Goal: Information Seeking & Learning: Learn about a topic

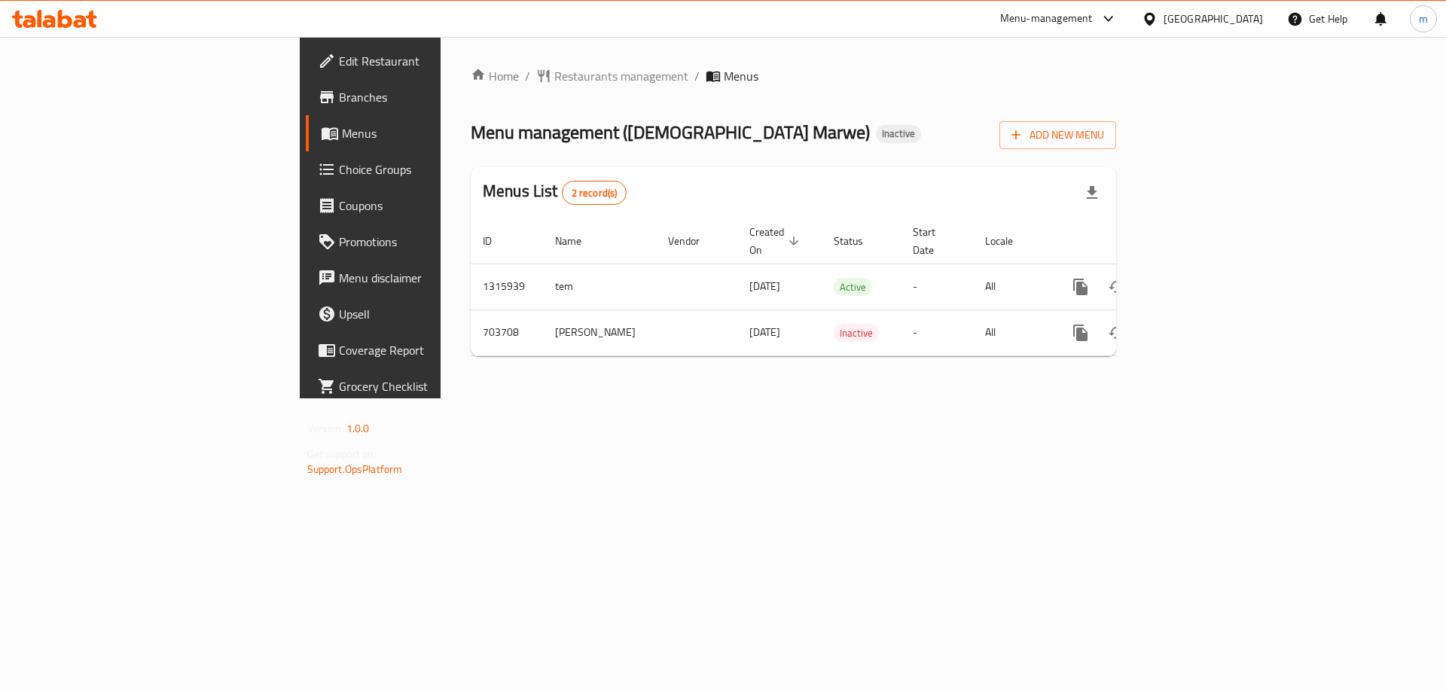
click at [828, 368] on div "Home / Restaurants management / Menus Menu management ( Qawalti Marwe ) Inactiv…" at bounding box center [794, 218] width 706 height 362
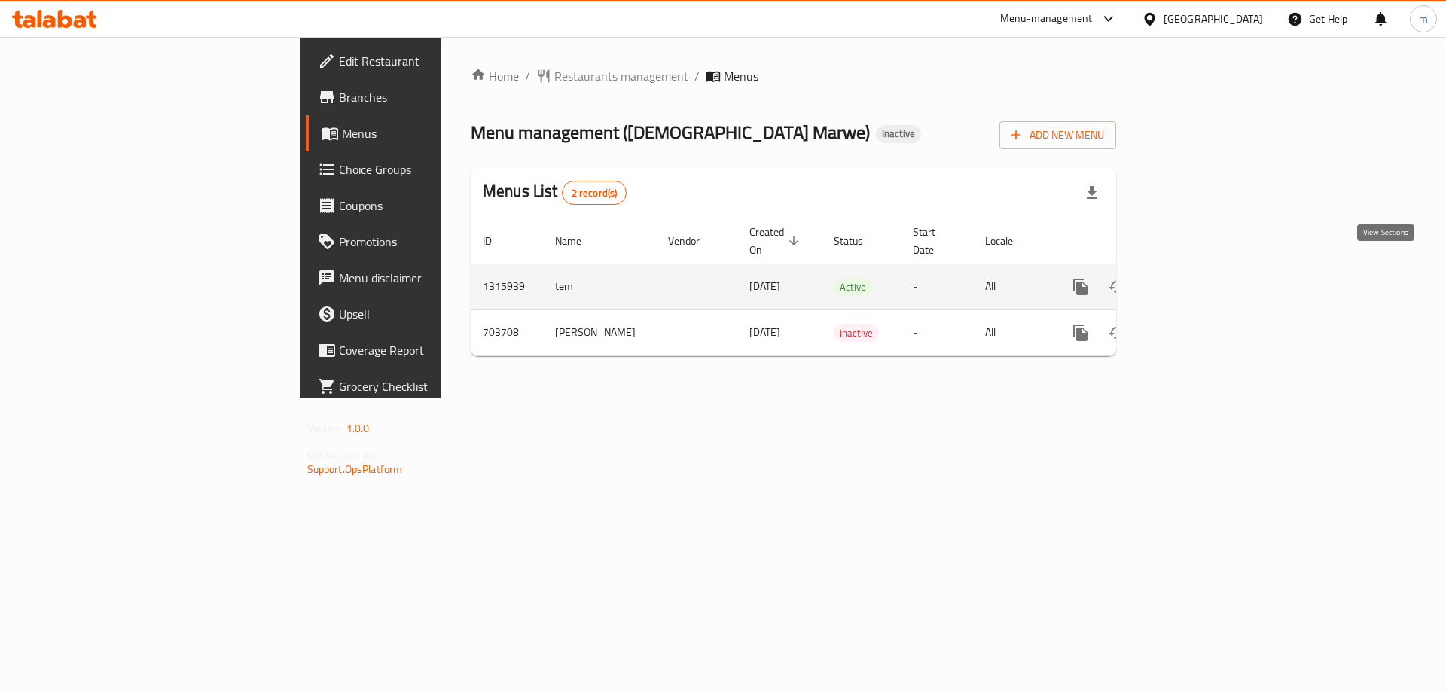
click at [1198, 278] on icon "enhanced table" at bounding box center [1189, 287] width 18 height 18
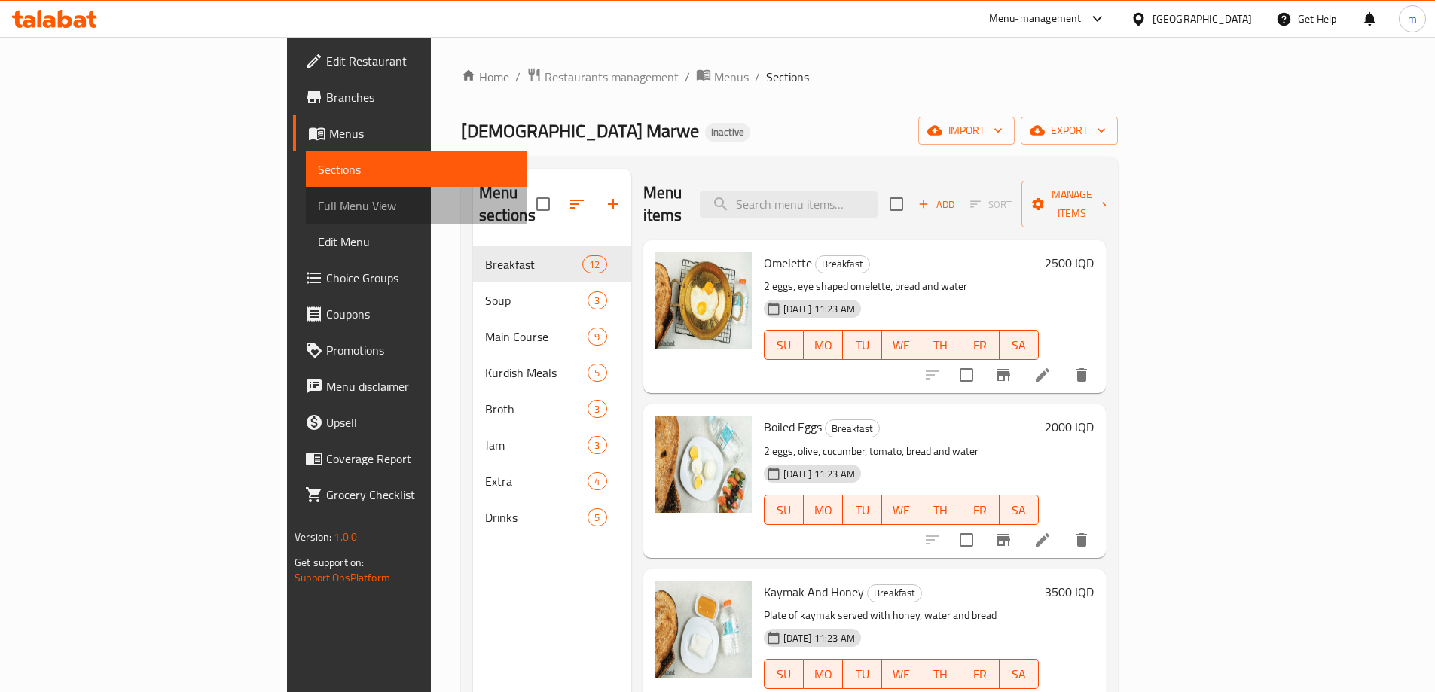
click at [318, 209] on span "Full Menu View" at bounding box center [416, 206] width 197 height 18
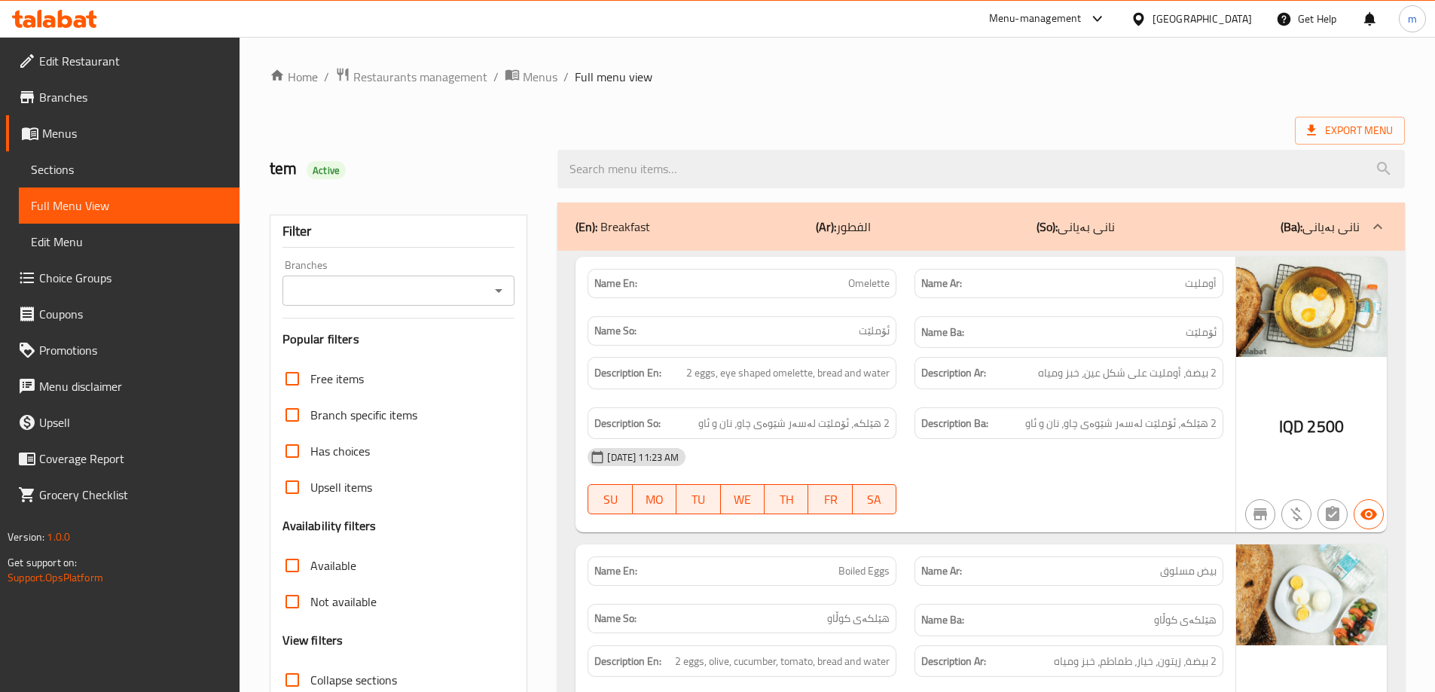
click at [495, 282] on icon "Open" at bounding box center [499, 291] width 18 height 18
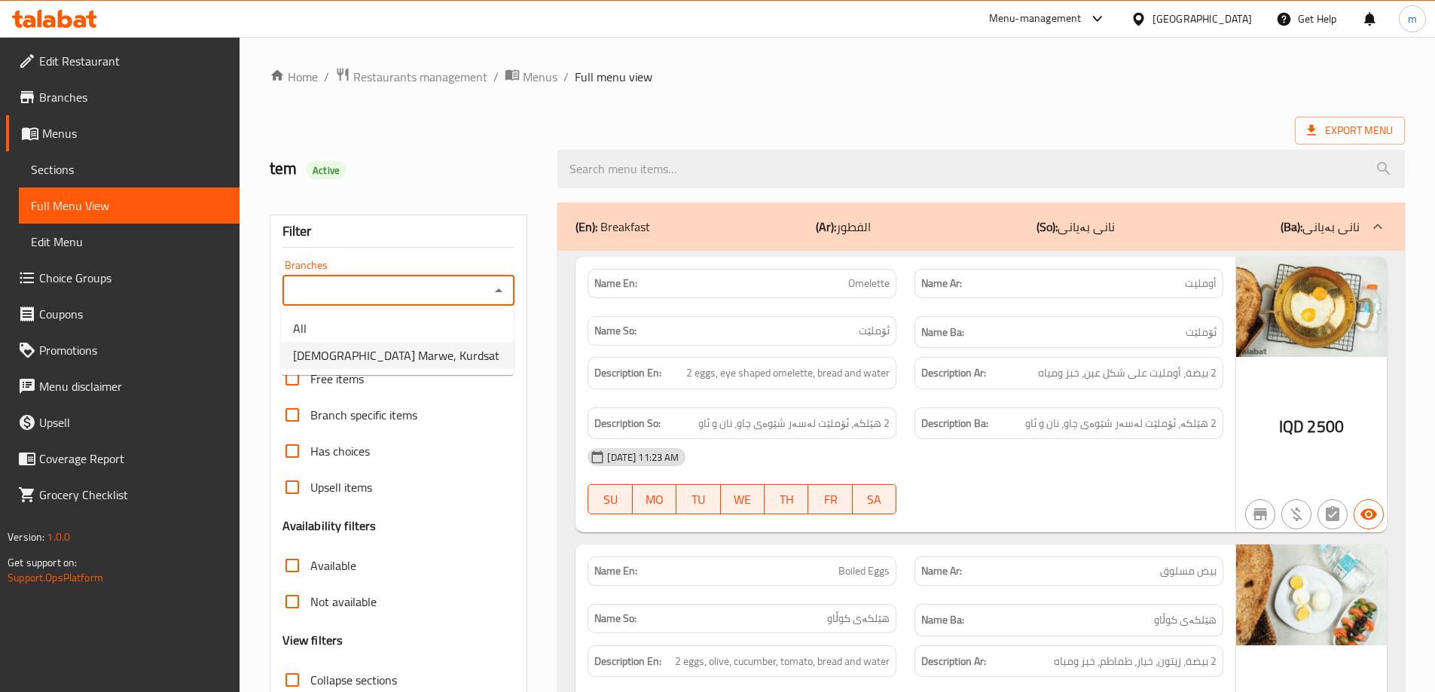
drag, startPoint x: 450, startPoint y: 340, endPoint x: 447, endPoint y: 363, distance: 22.9
click at [447, 363] on ul "All Qawalti Marwe, Kurdsat" at bounding box center [397, 342] width 233 height 66
click at [447, 363] on li "Qawalti Marwe, Kurdsat" at bounding box center [397, 355] width 233 height 27
type input "Qawalti Marwe, Kurdsat"
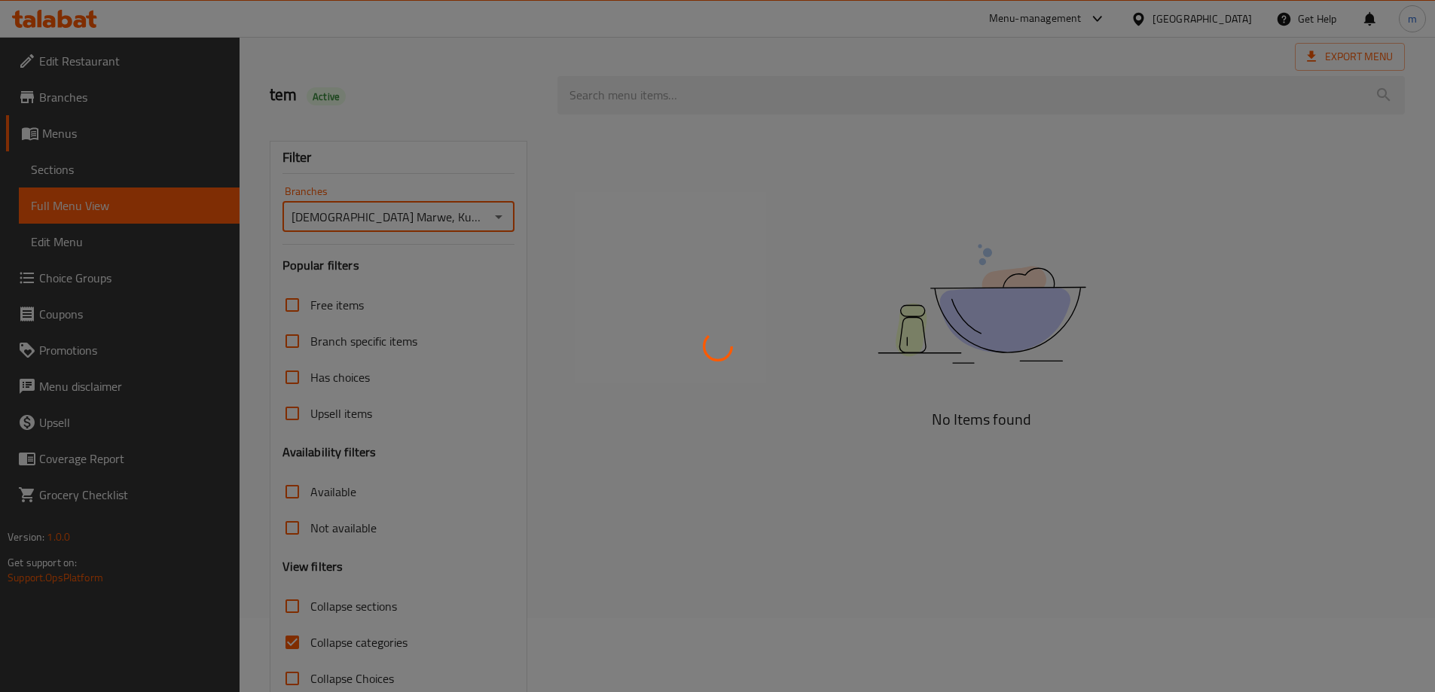
scroll to position [109, 0]
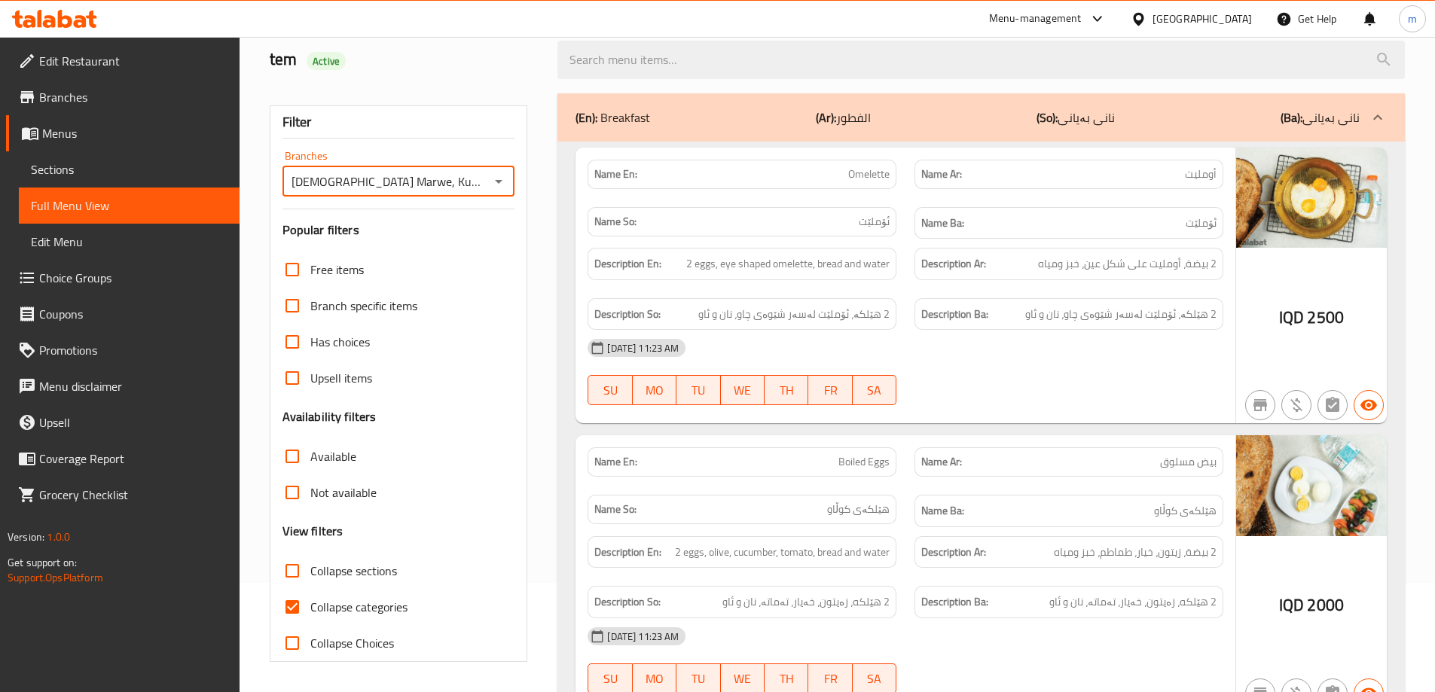
click at [301, 597] on input "Collapse categories" at bounding box center [292, 607] width 36 height 36
checkbox input "false"
click at [356, 565] on span "Collapse sections" at bounding box center [353, 571] width 87 height 18
click at [310, 565] on input "Collapse sections" at bounding box center [292, 571] width 36 height 36
checkbox input "true"
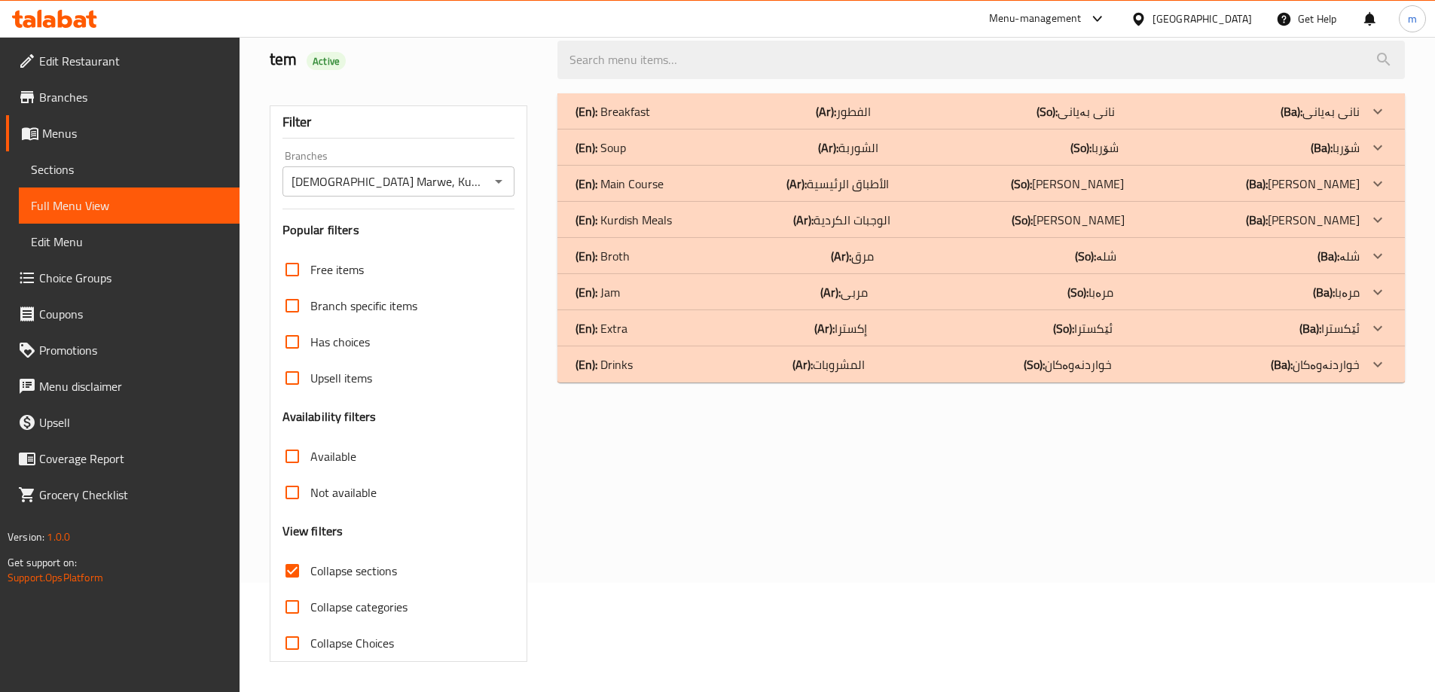
click at [695, 369] on div "(En): Drinks (Ar): المشروبات (So): خواردنەوەکان (Ba): خواردنەوەکان" at bounding box center [968, 365] width 784 height 18
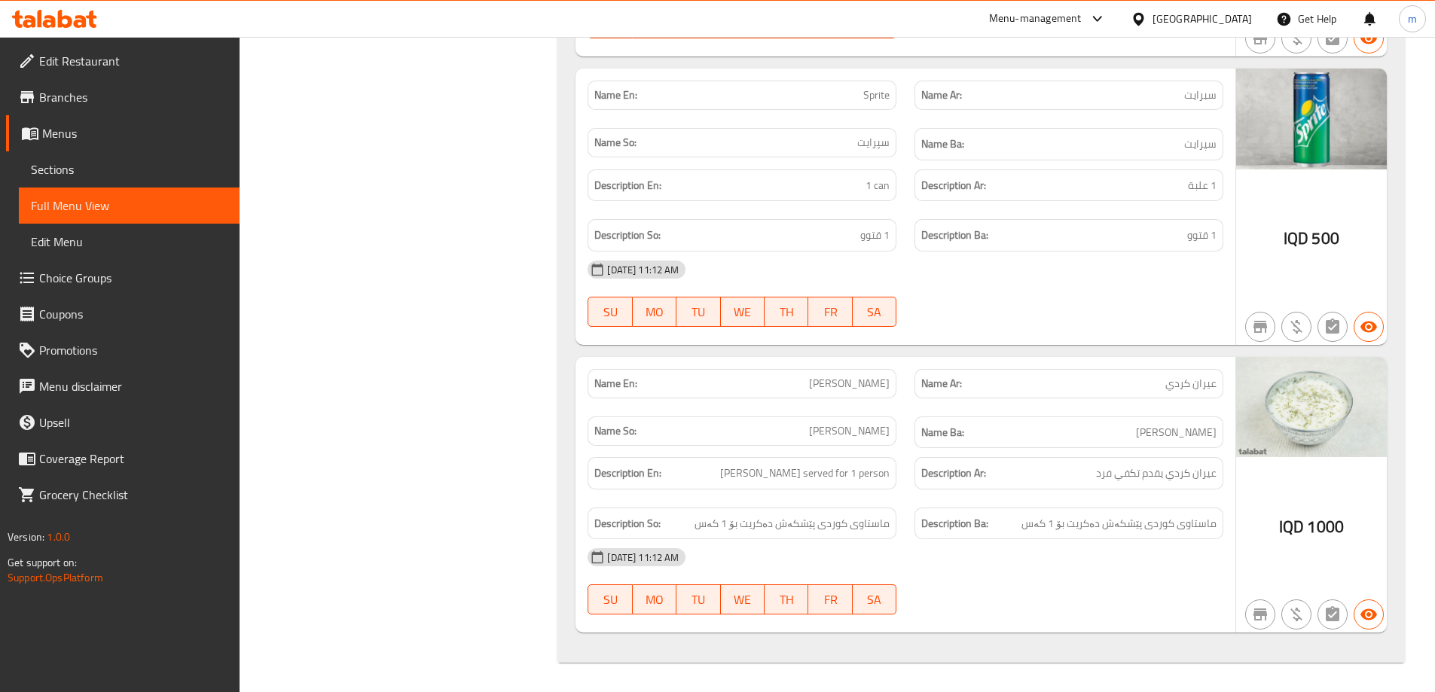
scroll to position [1318, 0]
drag, startPoint x: 902, startPoint y: 435, endPoint x: 876, endPoint y: 414, distance: 33.2
click at [902, 435] on div "Name So: ماستاوی كوردی" at bounding box center [742, 432] width 327 height 50
click at [94, 61] on span "Edit Restaurant" at bounding box center [133, 61] width 188 height 18
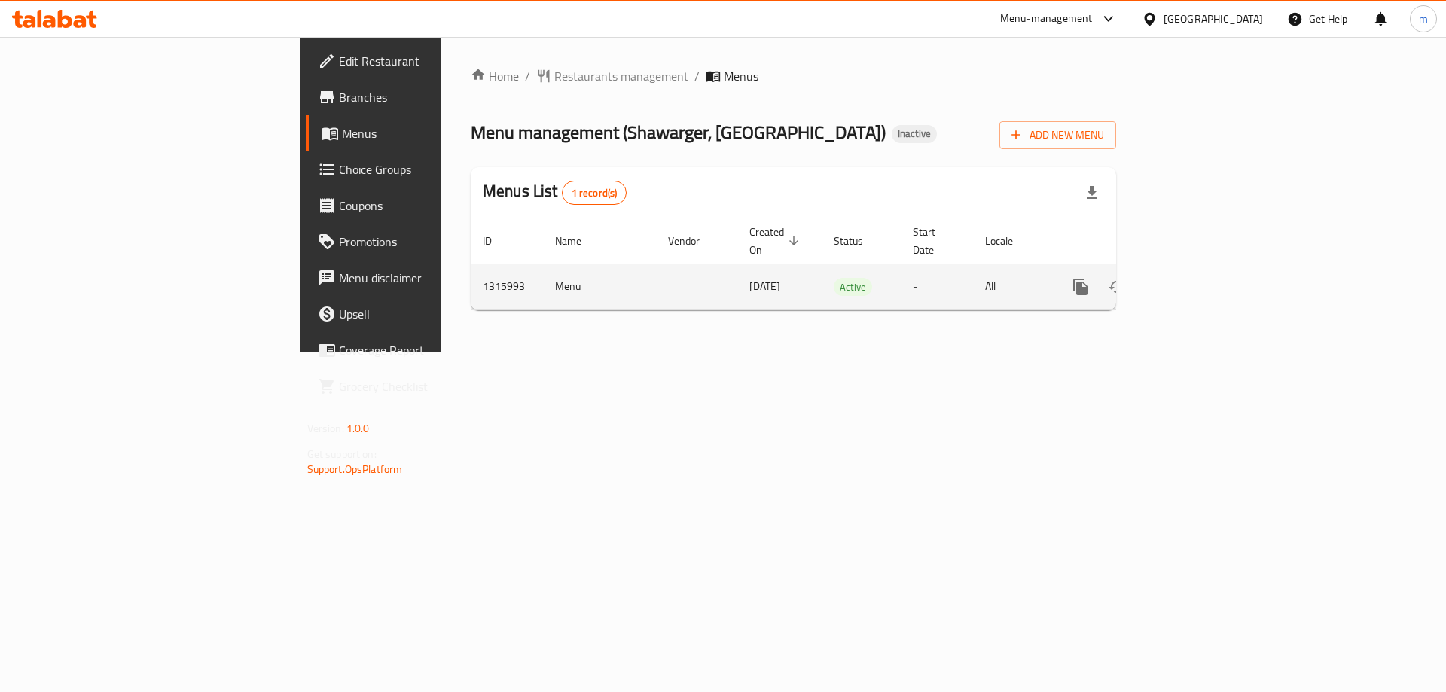
click at [1196, 280] on icon "enhanced table" at bounding box center [1190, 287] width 14 height 14
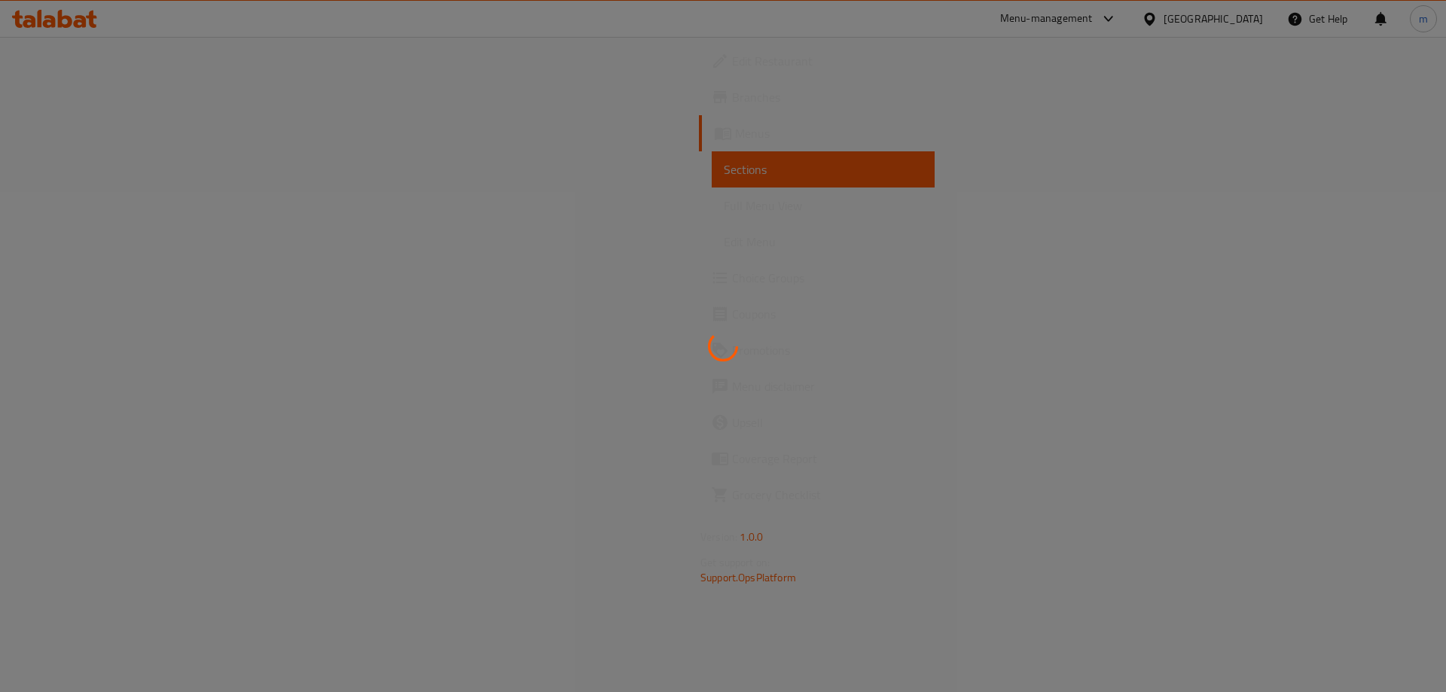
click at [118, 207] on div at bounding box center [723, 346] width 1446 height 692
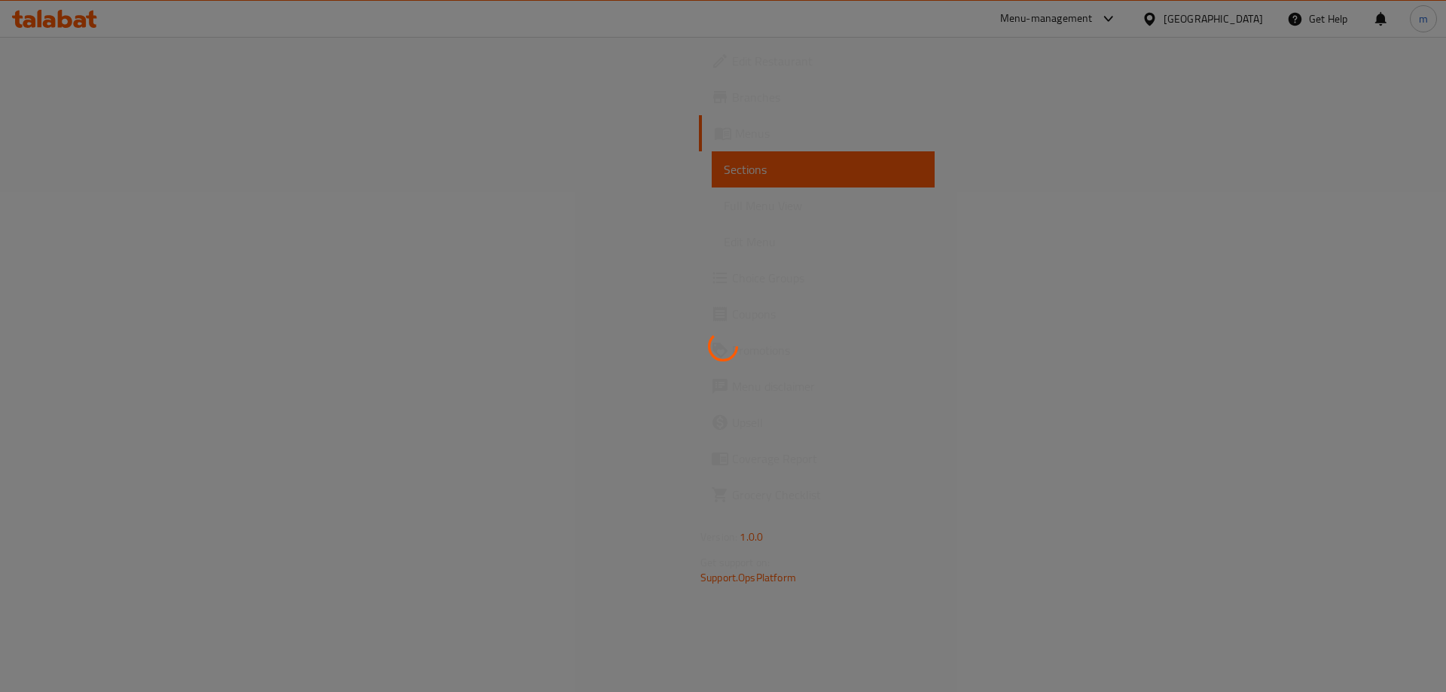
click at [118, 207] on div at bounding box center [723, 346] width 1446 height 692
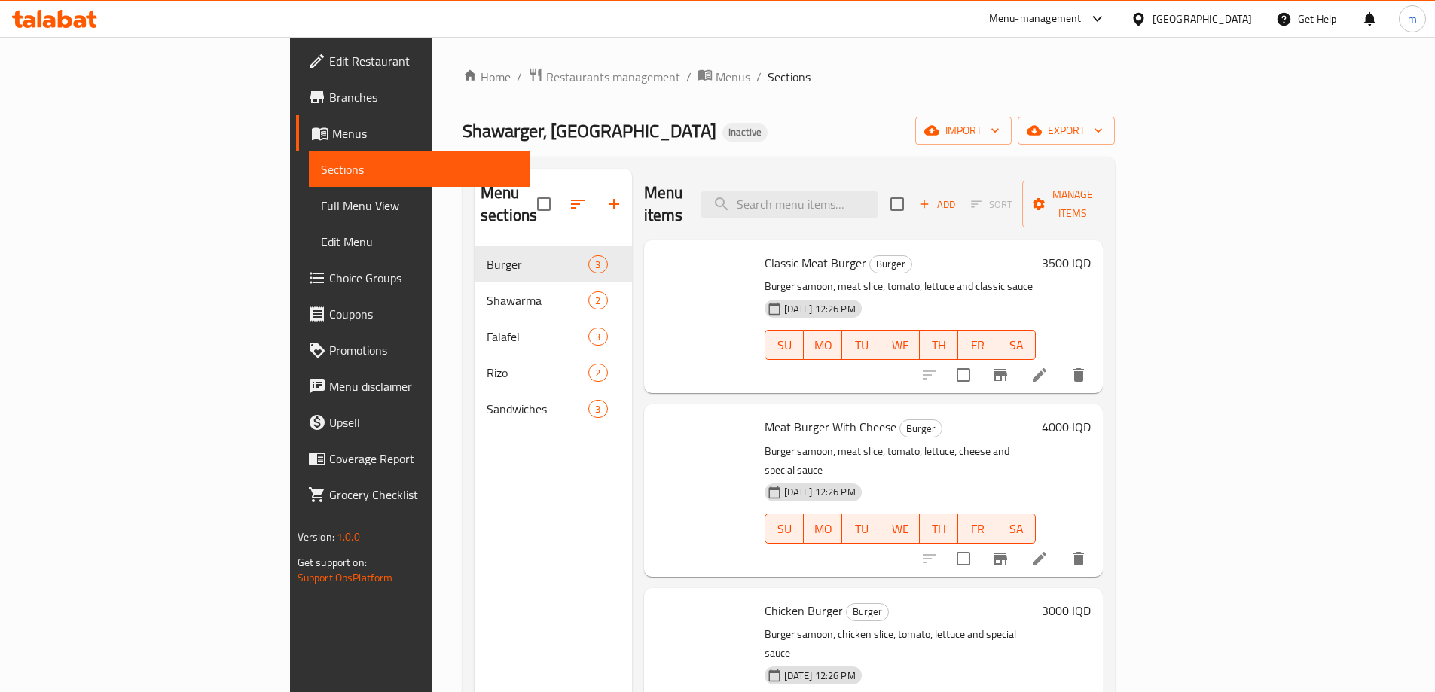
click at [321, 207] on span "Full Menu View" at bounding box center [419, 206] width 197 height 18
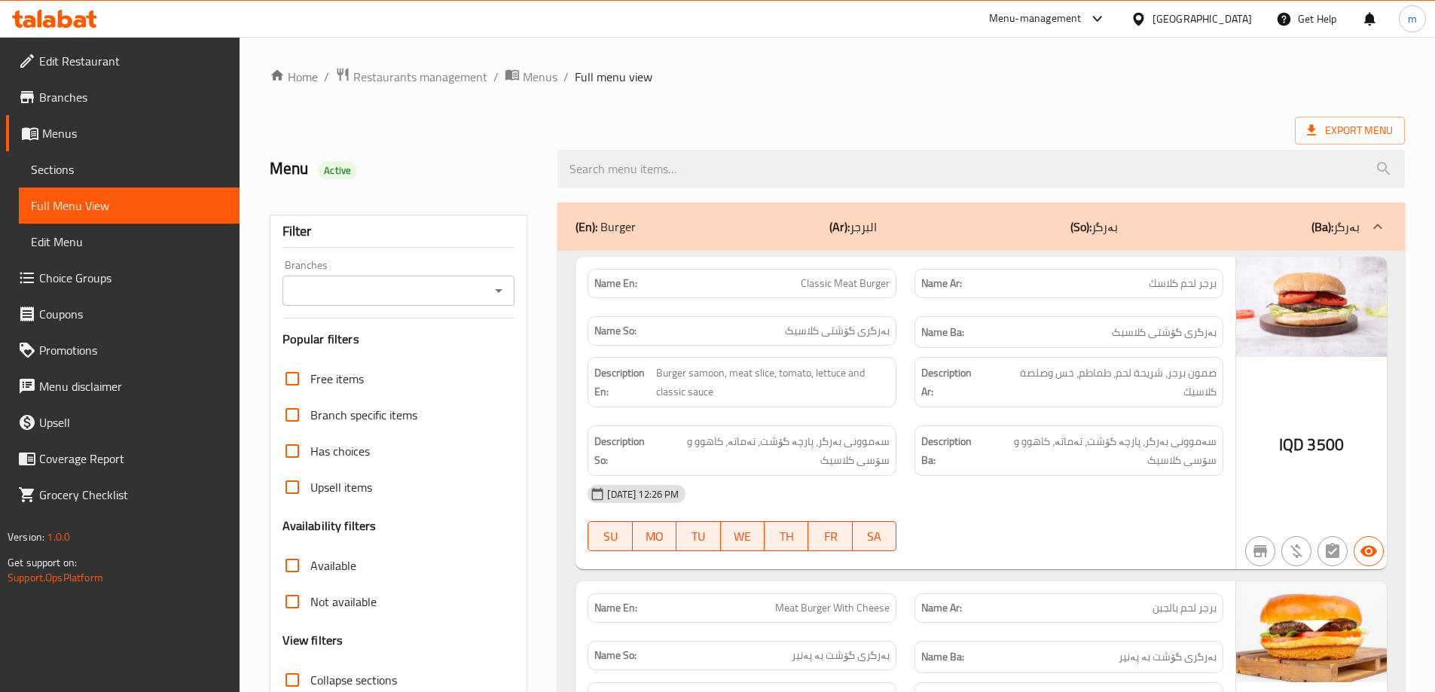
click at [493, 295] on icon "Open" at bounding box center [499, 291] width 18 height 18
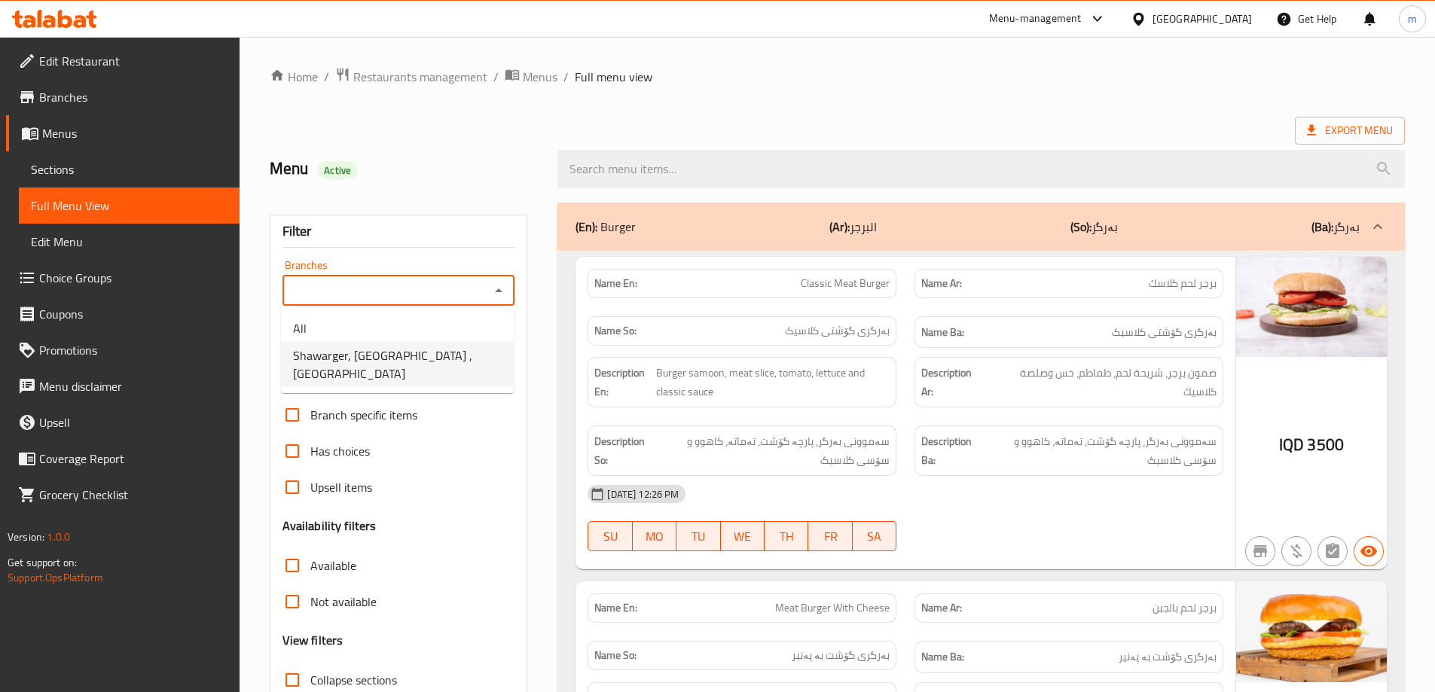
click at [416, 351] on span "Shawarger, [GEOGRAPHIC_DATA] ,[GEOGRAPHIC_DATA]" at bounding box center [397, 365] width 209 height 36
type input "Shawarger, [GEOGRAPHIC_DATA] ,[GEOGRAPHIC_DATA]"
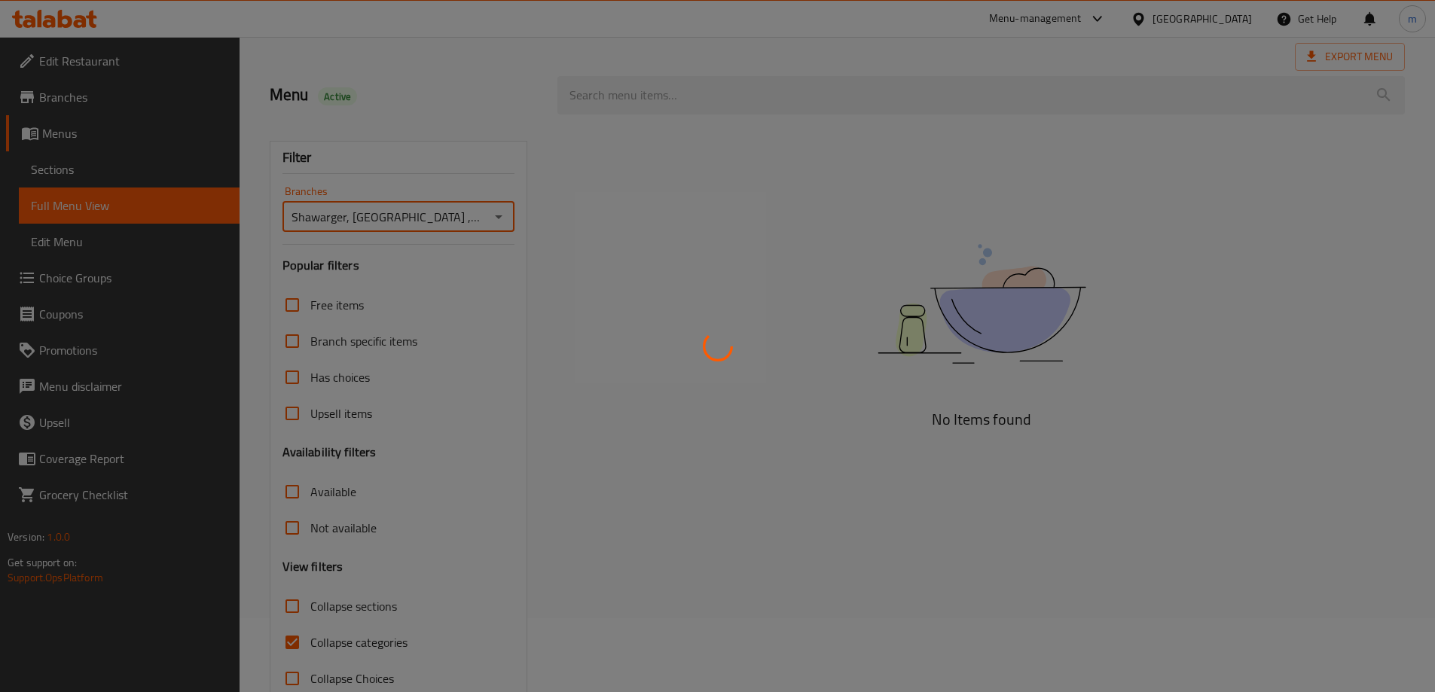
scroll to position [109, 0]
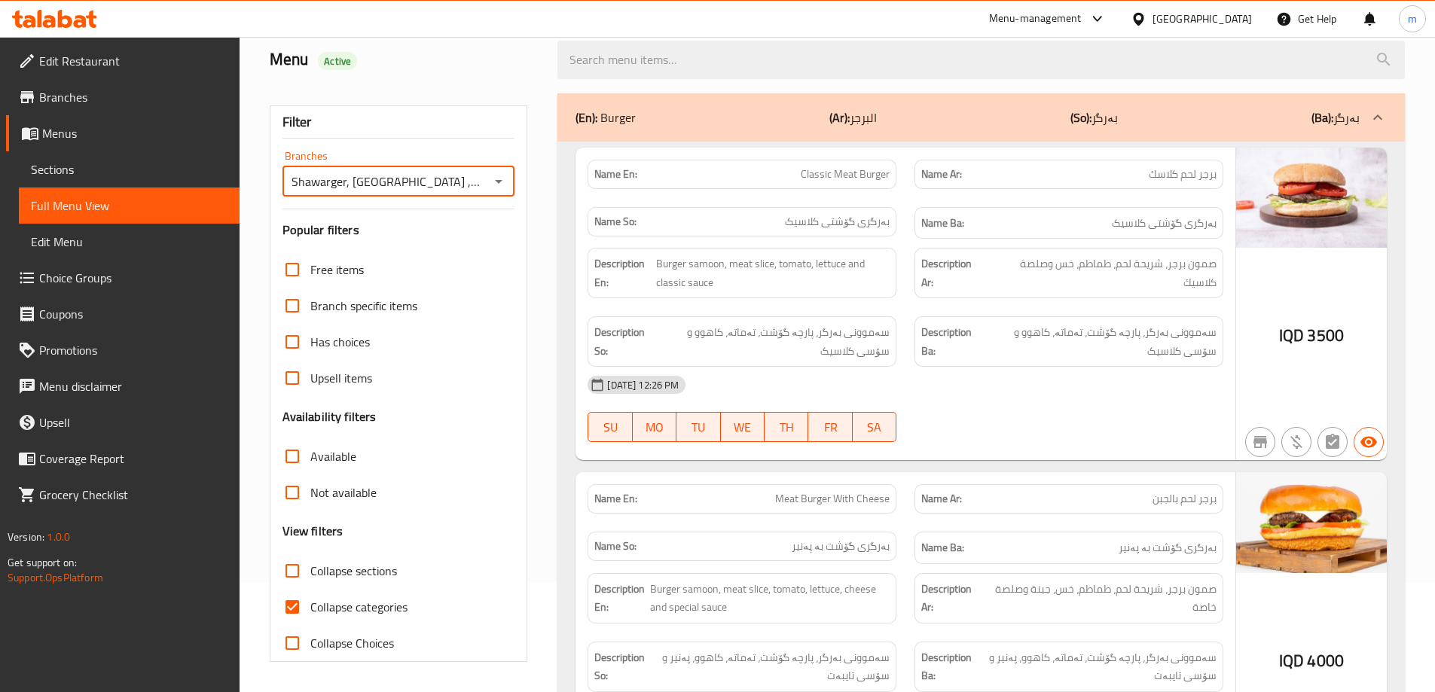
click at [298, 611] on input "Collapse categories" at bounding box center [292, 607] width 36 height 36
checkbox input "false"
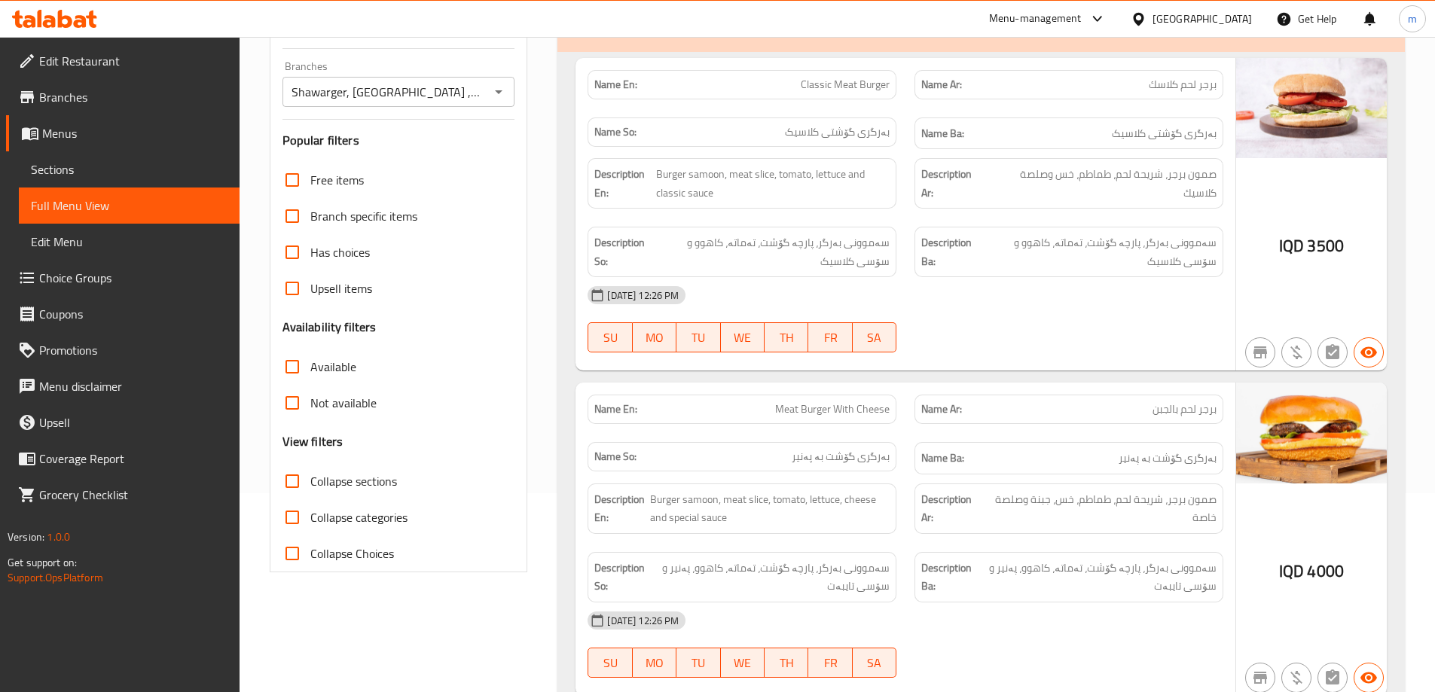
scroll to position [235, 0]
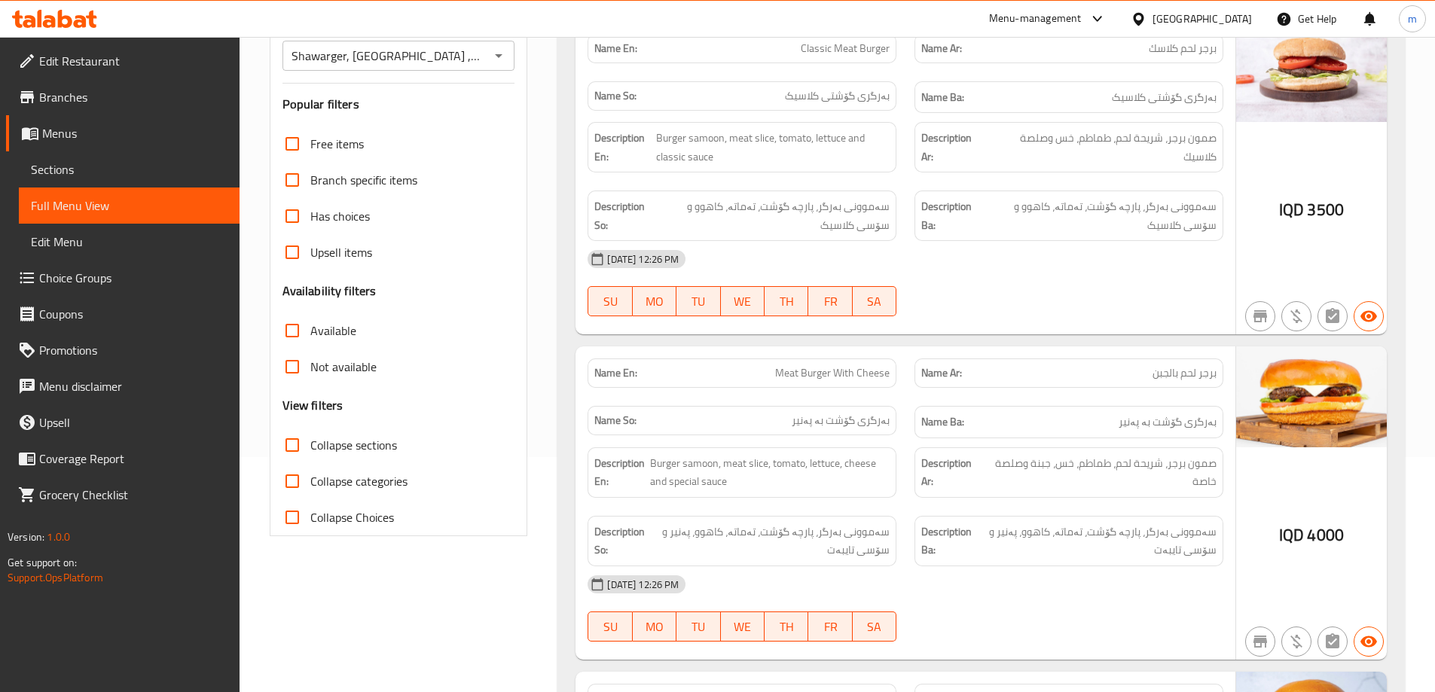
click at [949, 365] on strong "Name Ar:" at bounding box center [941, 373] width 41 height 16
click at [356, 437] on span "Collapse sections" at bounding box center [353, 445] width 87 height 18
click at [310, 437] on input "Collapse sections" at bounding box center [292, 445] width 36 height 36
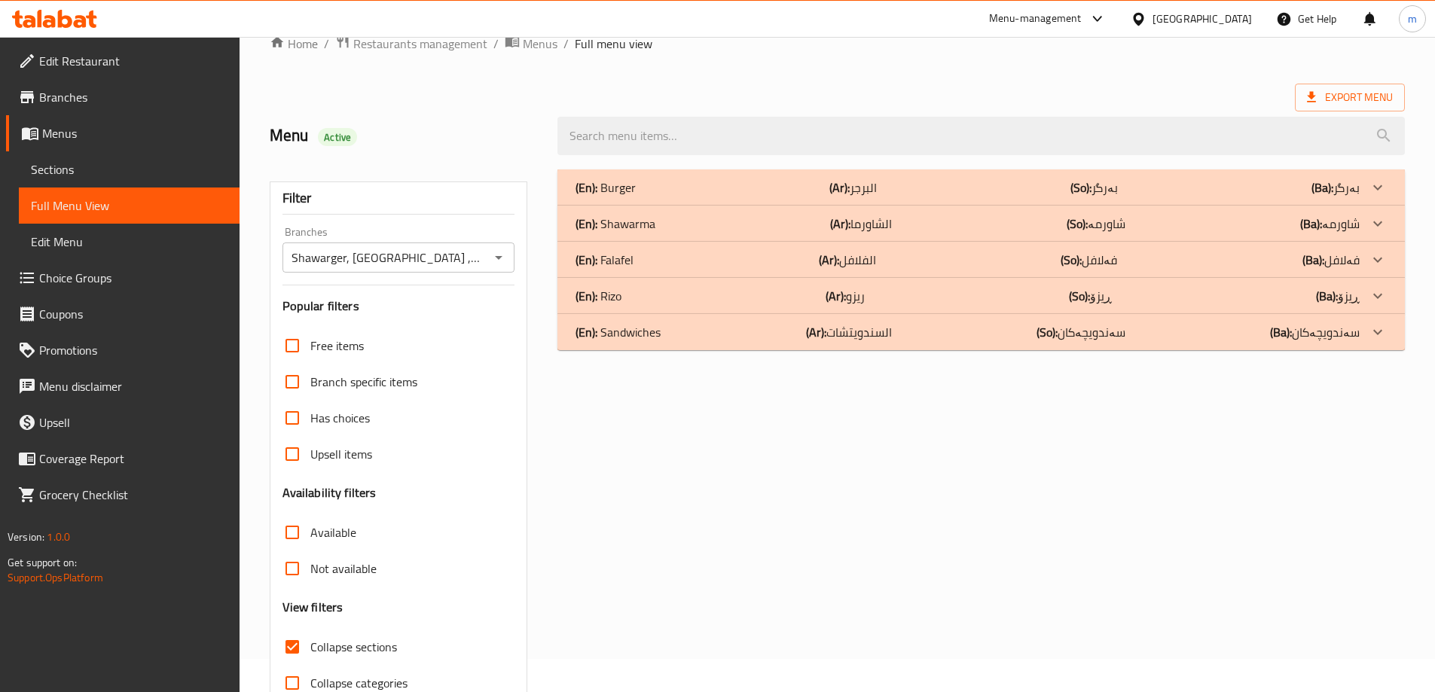
scroll to position [0, 0]
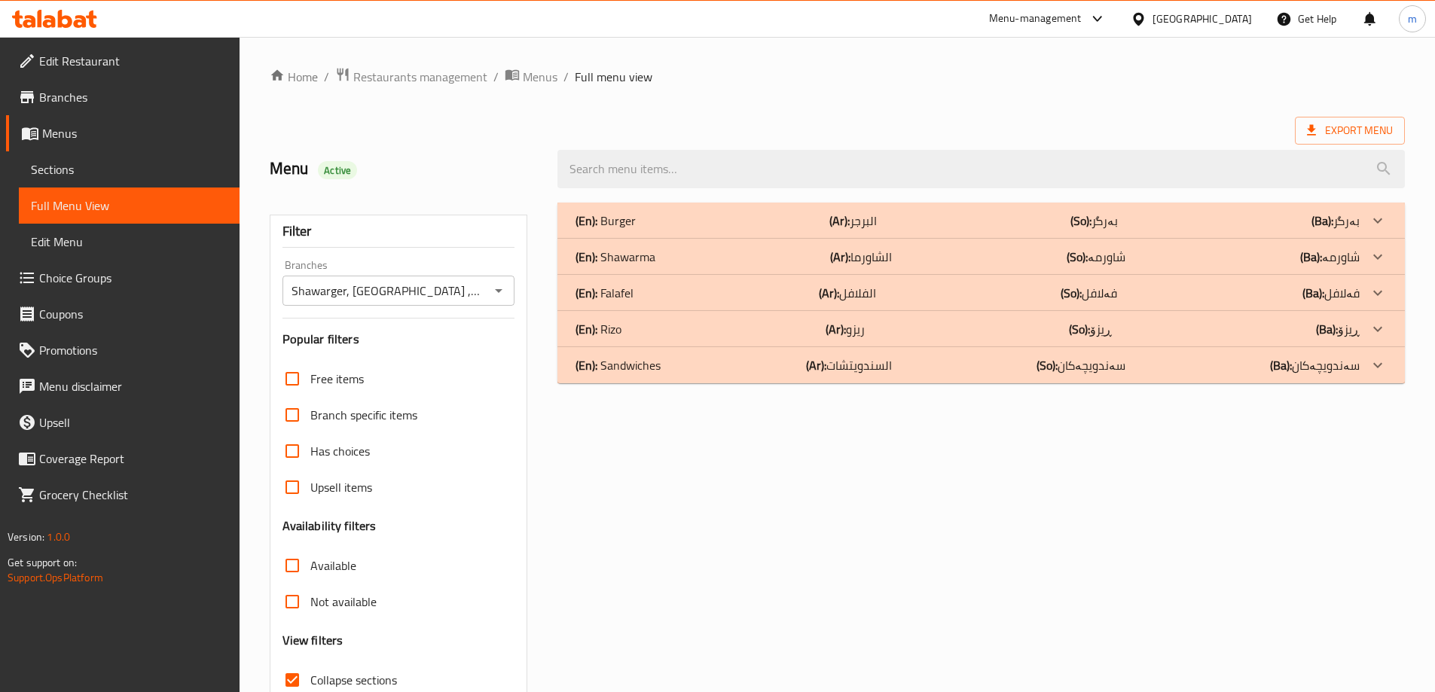
click at [836, 261] on b "(Ar):" at bounding box center [840, 257] width 20 height 23
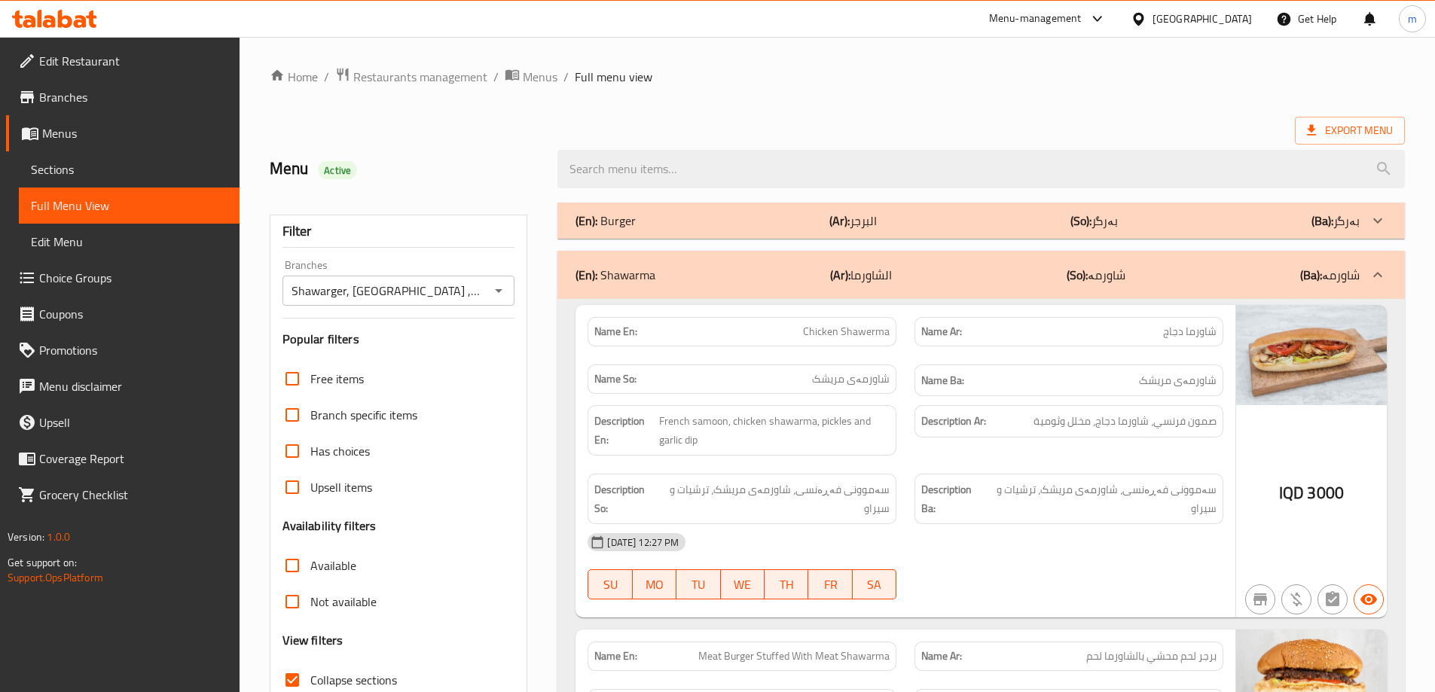
click at [867, 230] on p "(Ar): البرجر" at bounding box center [852, 221] width 47 height 18
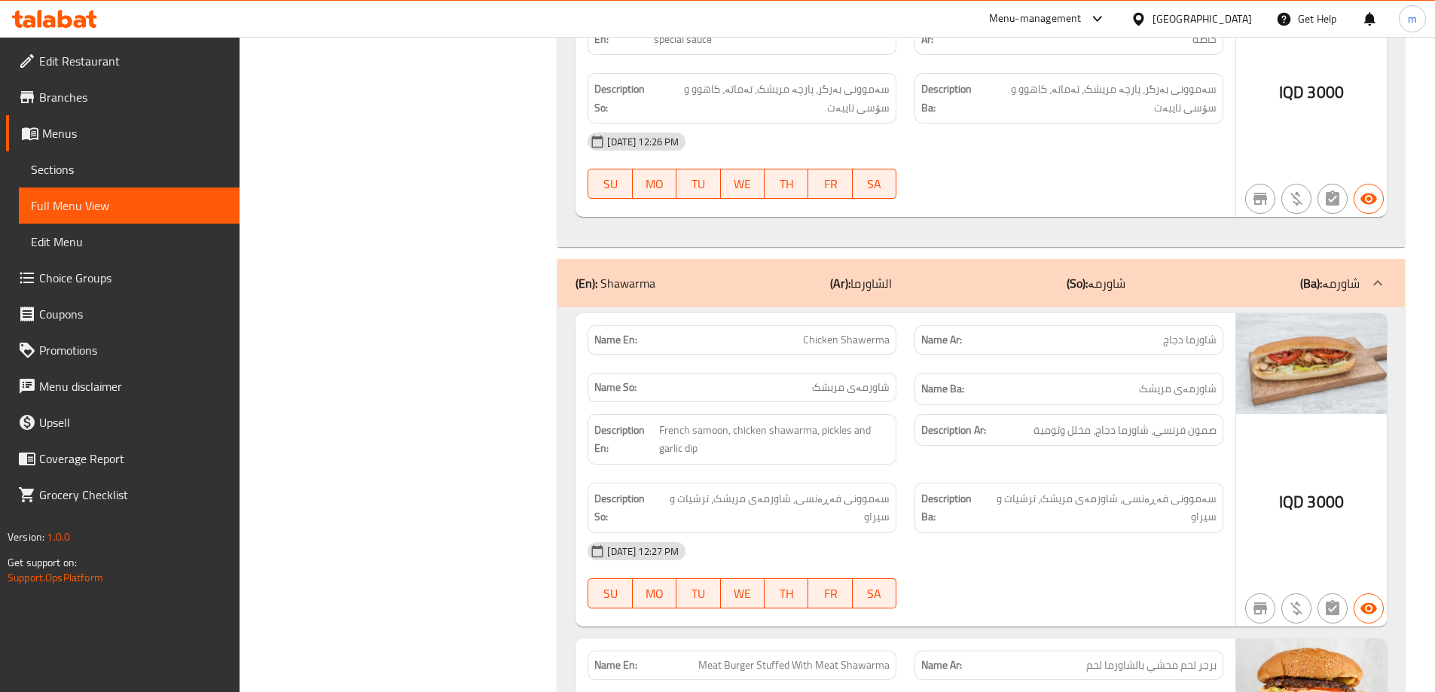
scroll to position [1256, 0]
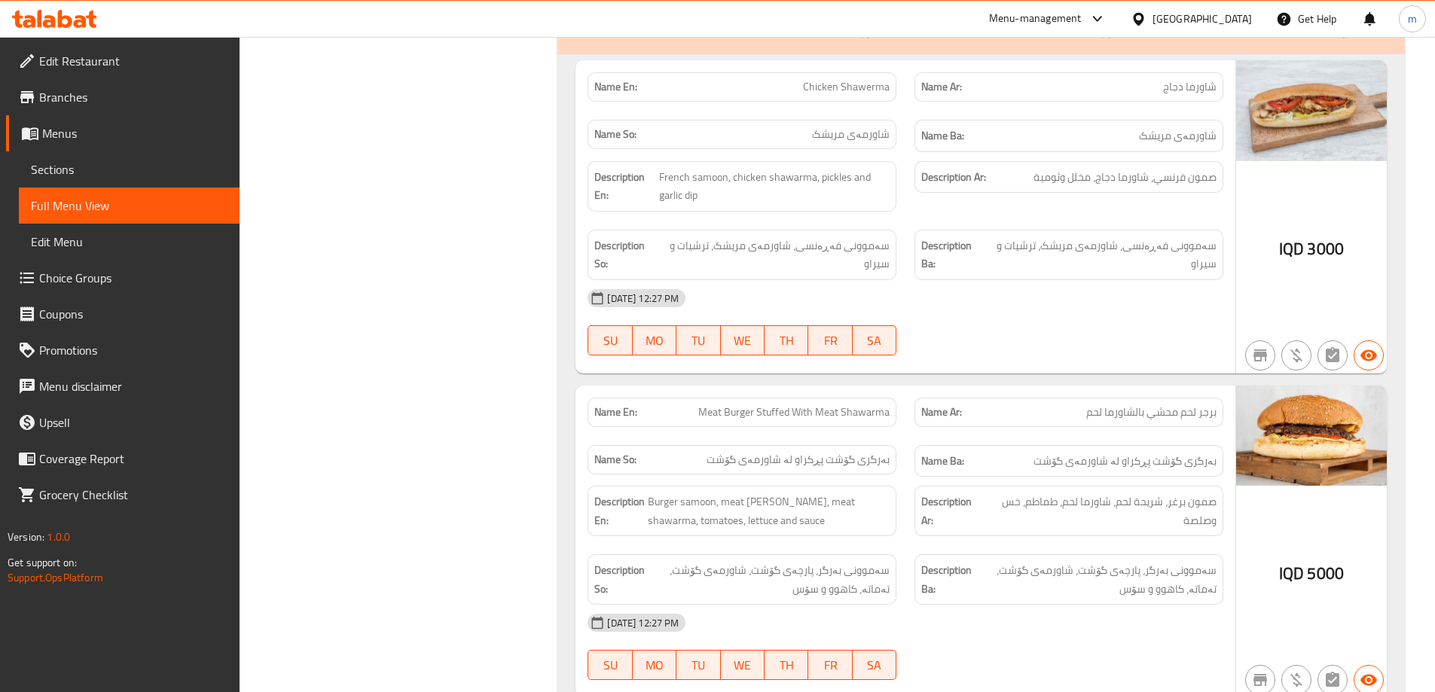
click at [892, 39] on p "(Ar): الشاورما" at bounding box center [861, 30] width 62 height 18
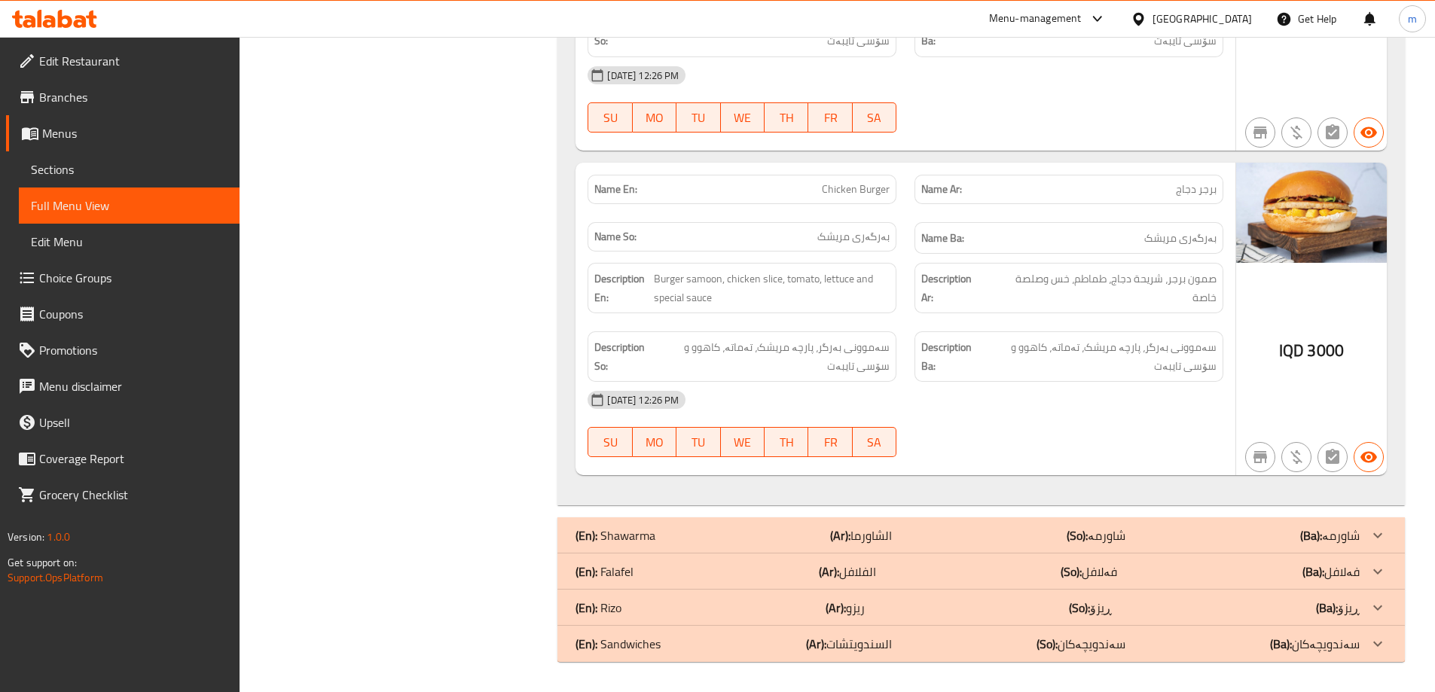
scroll to position [744, 0]
click at [643, 569] on div "(En): Falafel (Ar): الفلافل (So): فەلافل (Ba): فەلافل" at bounding box center [968, 572] width 784 height 18
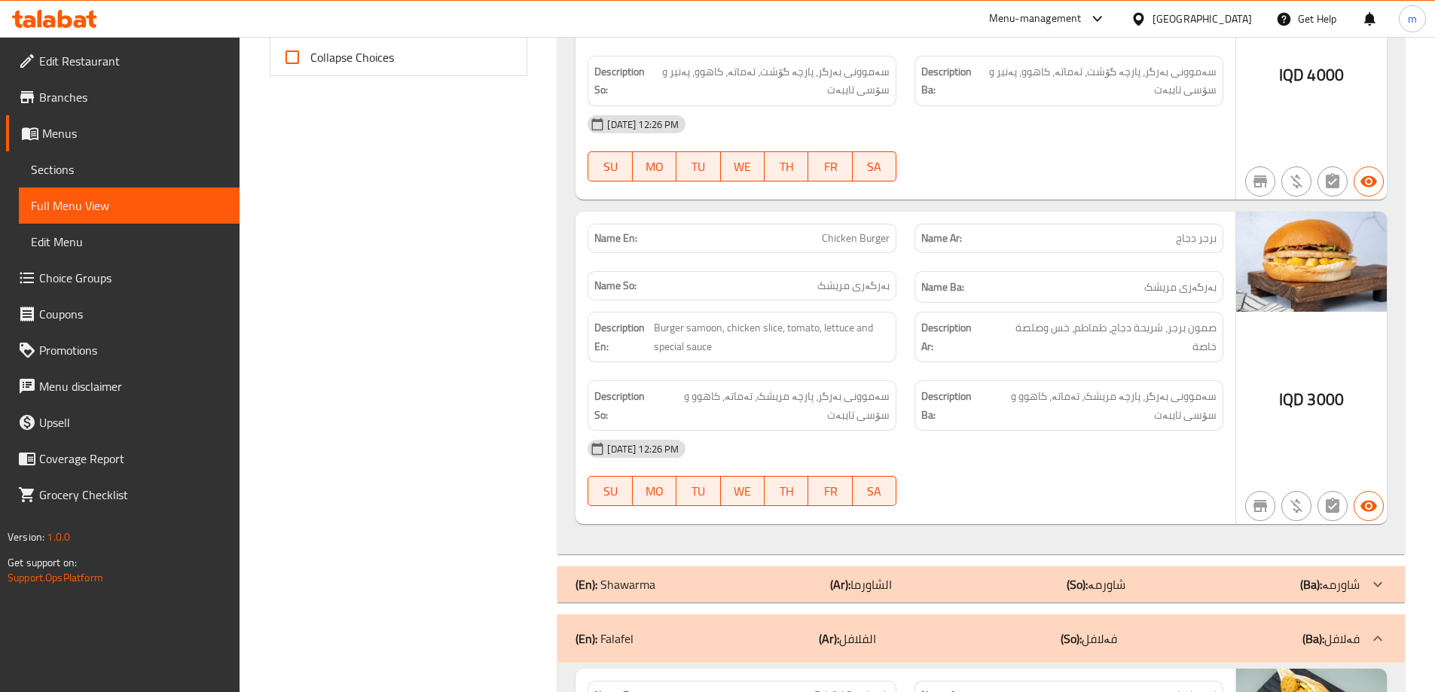
scroll to position [879, 0]
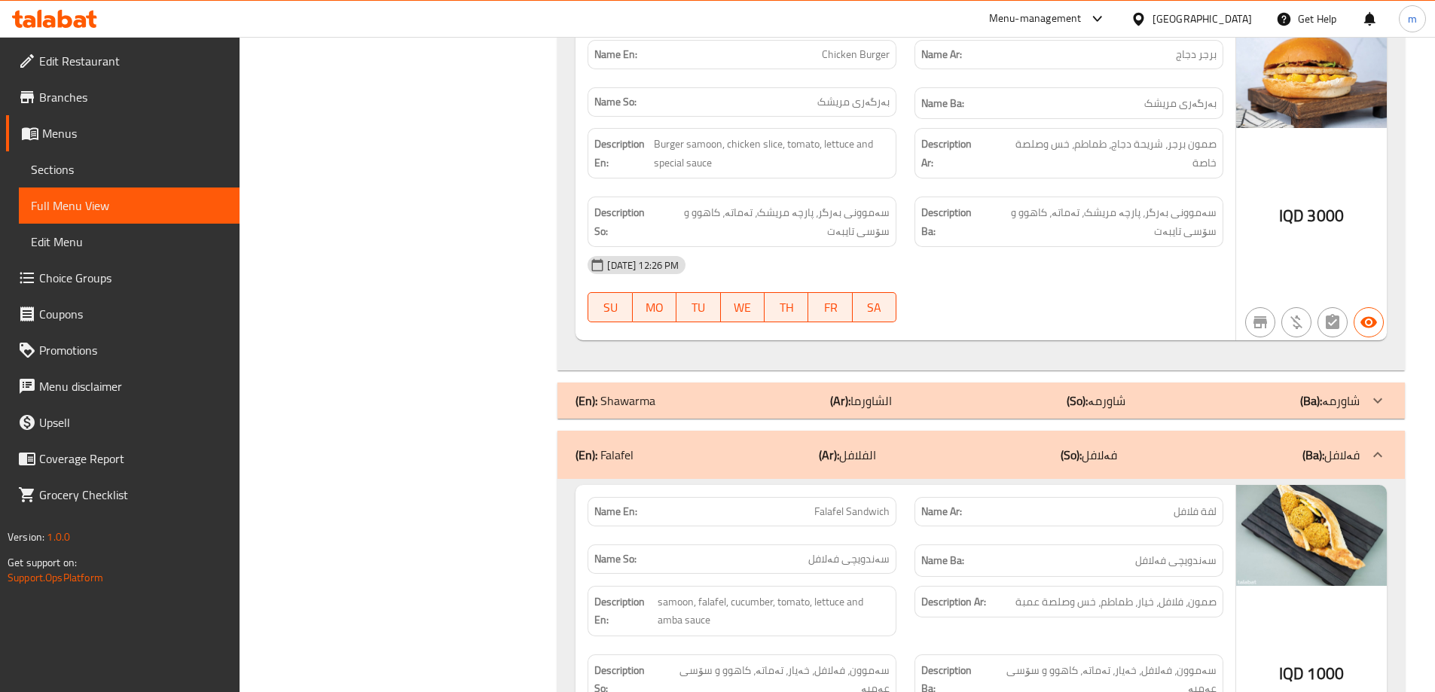
click at [1194, 387] on div "(En): Shawarma (Ar): الشاورما (So): شاورمە (Ba): شاورمە" at bounding box center [980, 401] width 847 height 36
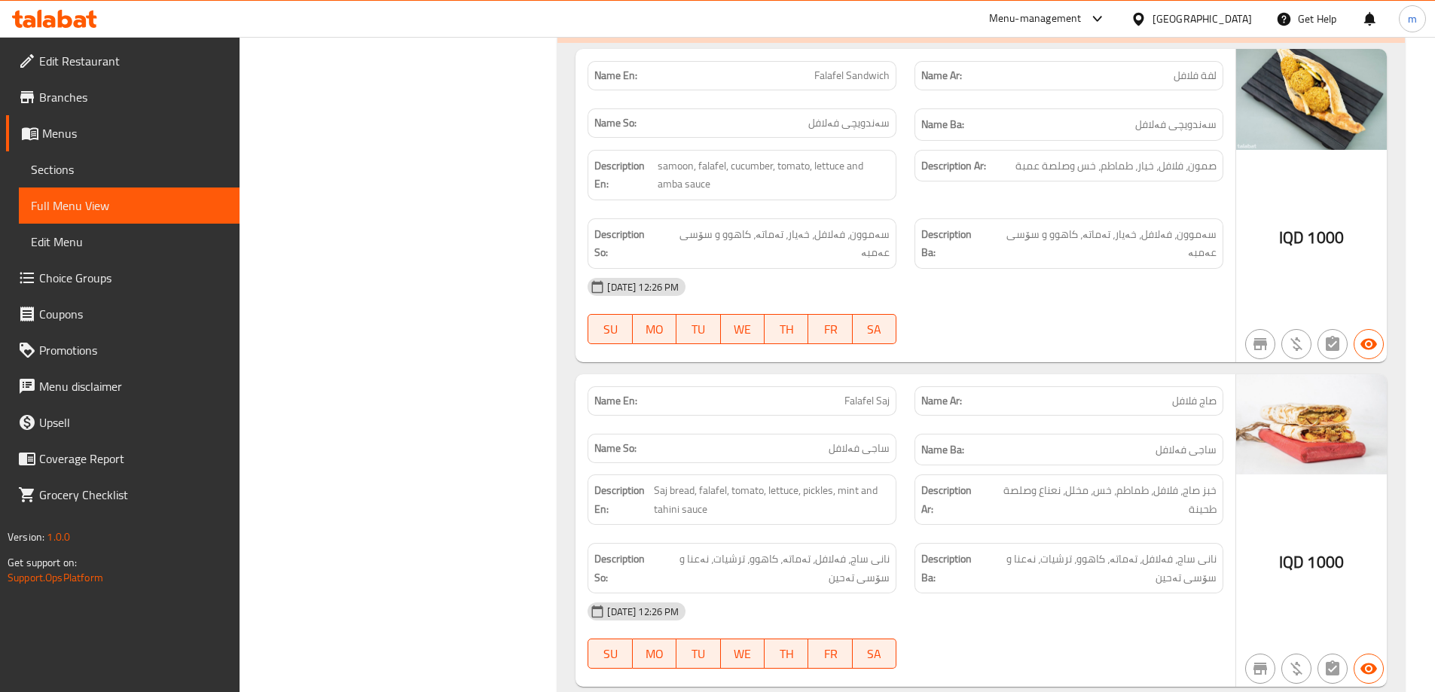
scroll to position [2134, 0]
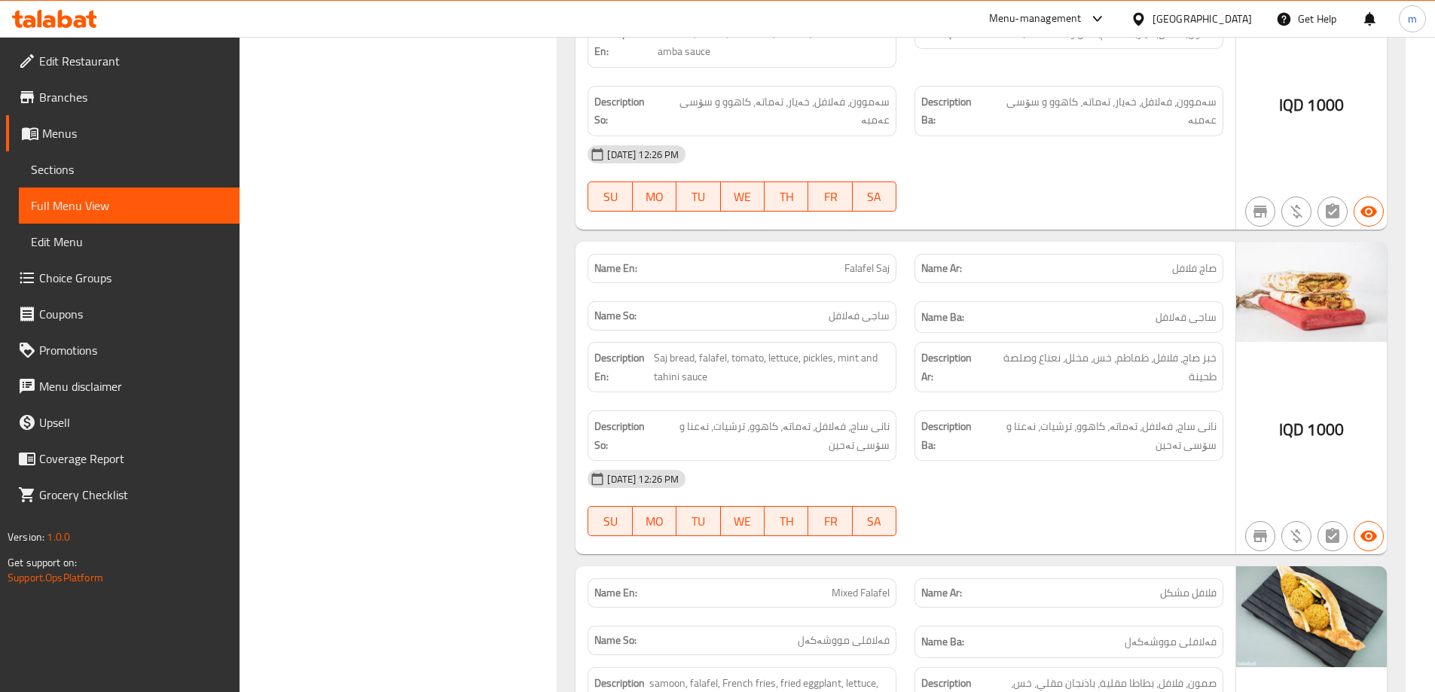
click at [1018, 364] on span "خبز صاج، فلافل، طماطم، خس، مخلل، نعناع وصلصة طحينة" at bounding box center [1101, 367] width 231 height 37
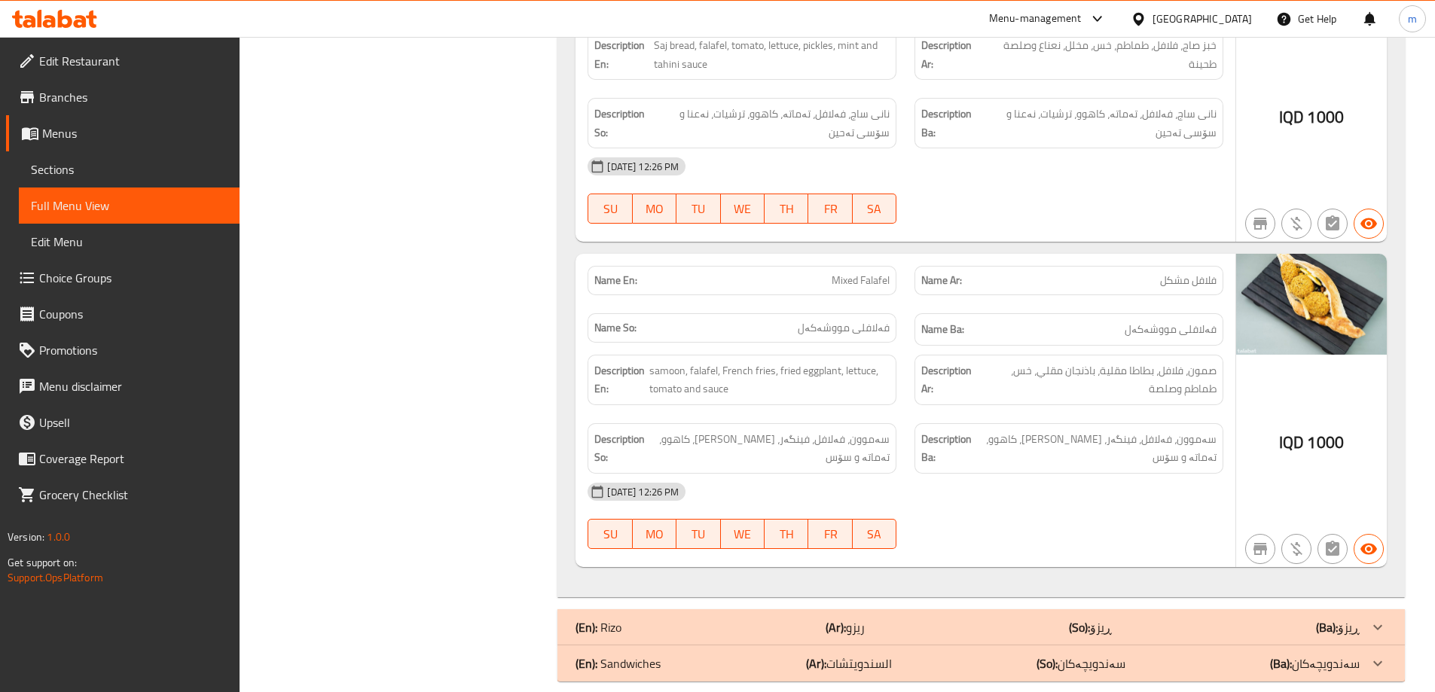
scroll to position [2447, 0]
drag, startPoint x: 828, startPoint y: 604, endPoint x: 848, endPoint y: 579, distance: 32.1
click at [828, 615] on b "(Ar):" at bounding box center [836, 626] width 20 height 23
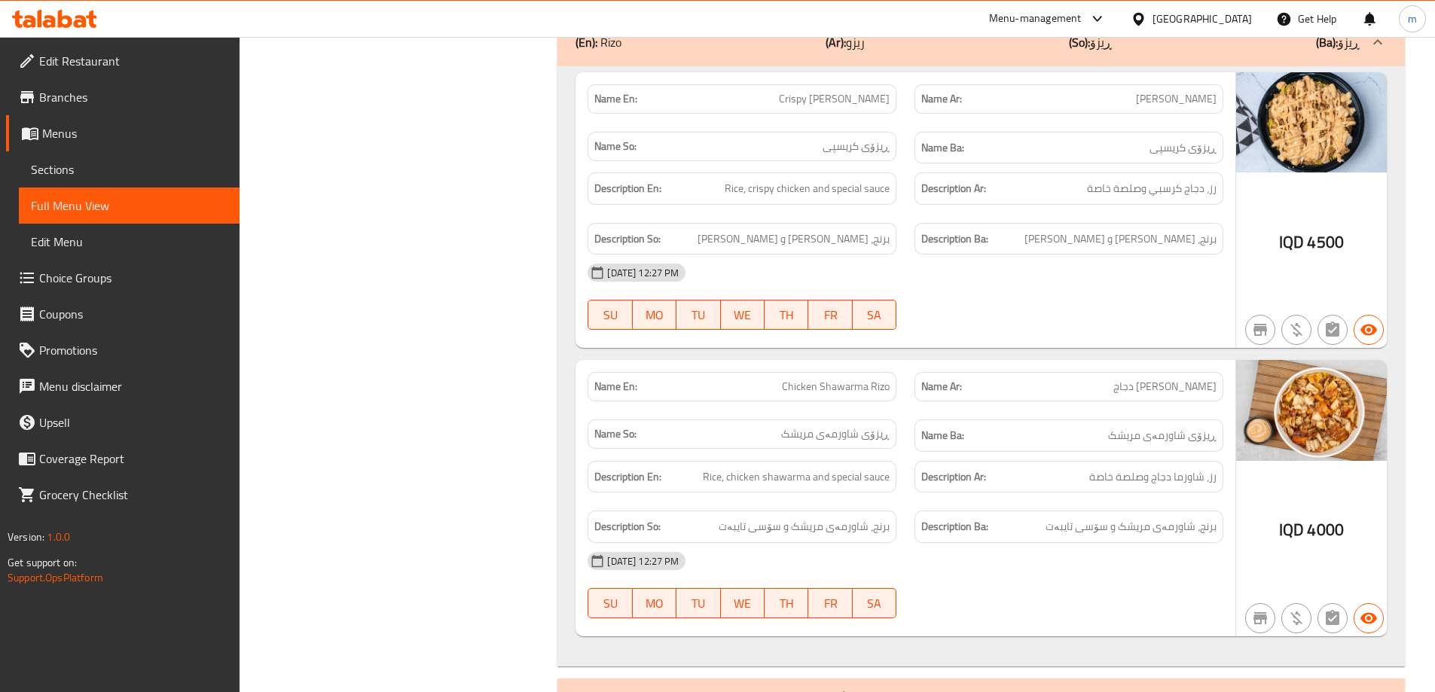
scroll to position [3072, 0]
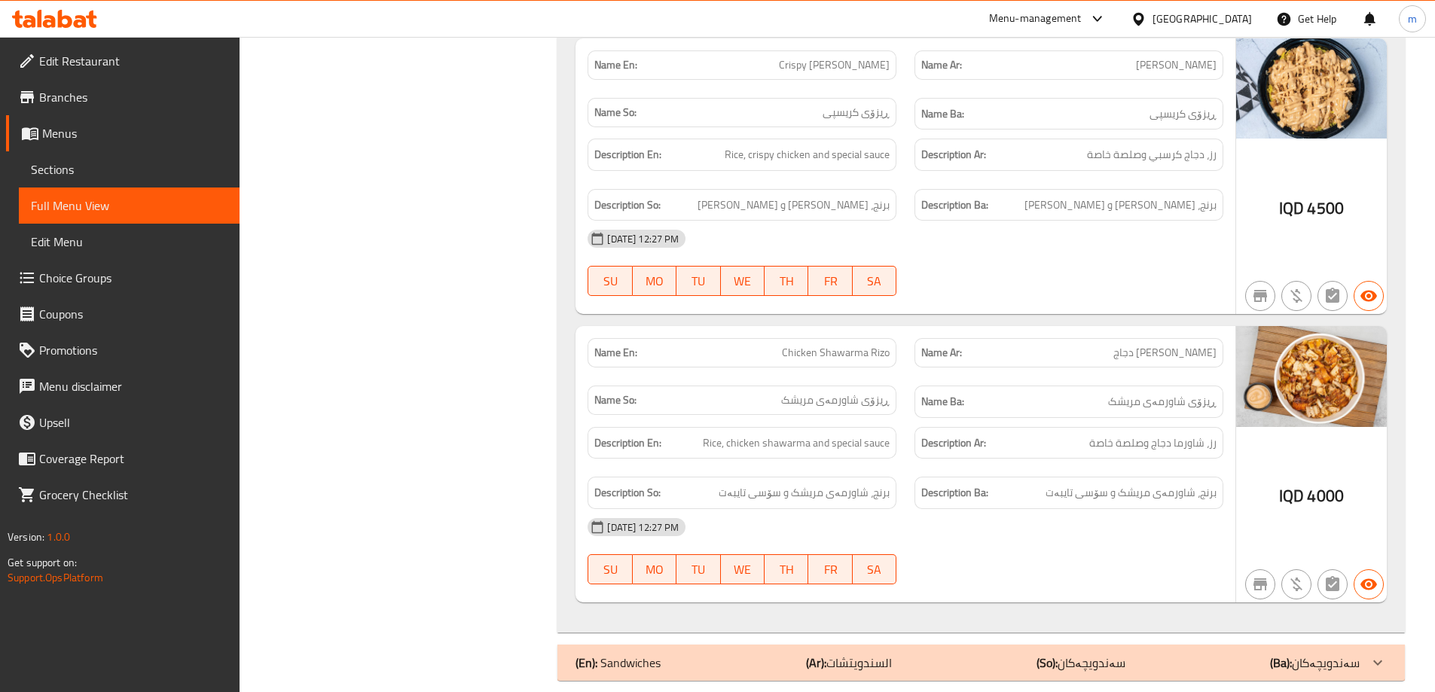
click at [825, 392] on span "ڕیزۆی شاورمەی مریشک" at bounding box center [835, 400] width 108 height 16
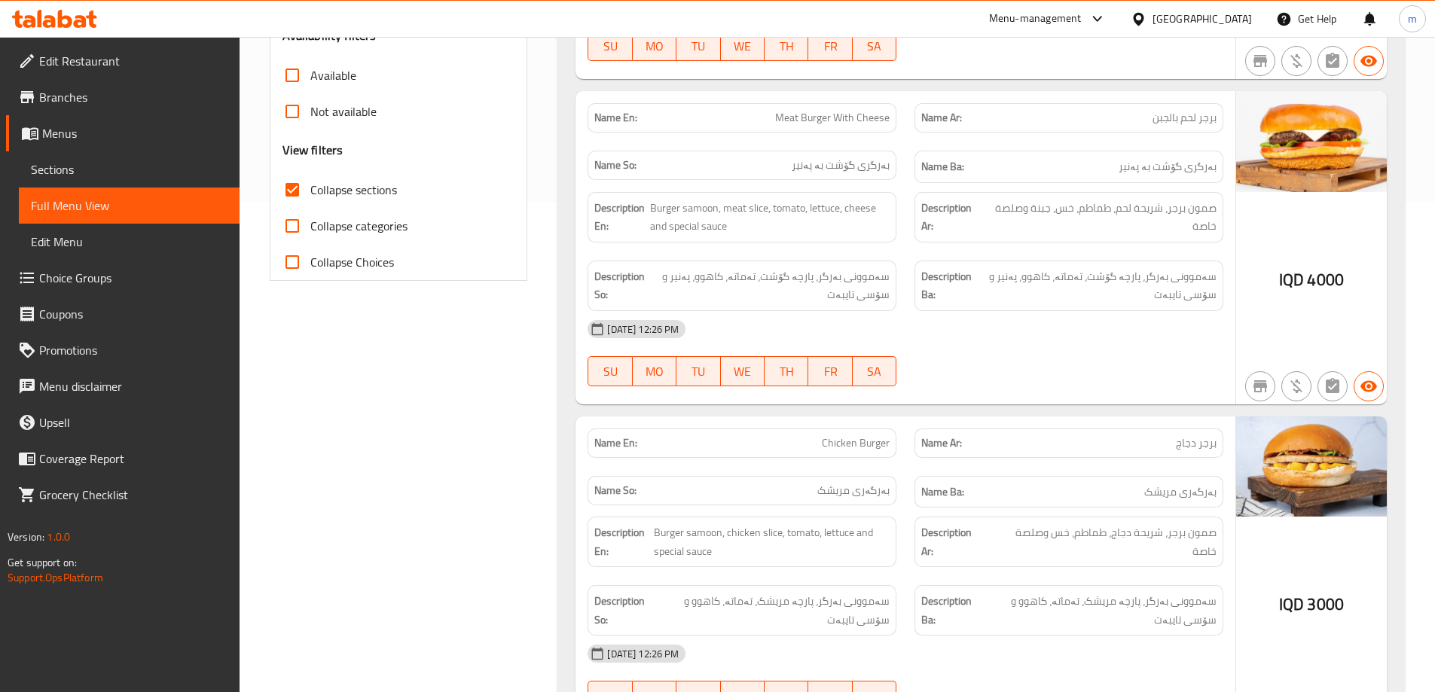
scroll to position [310, 0]
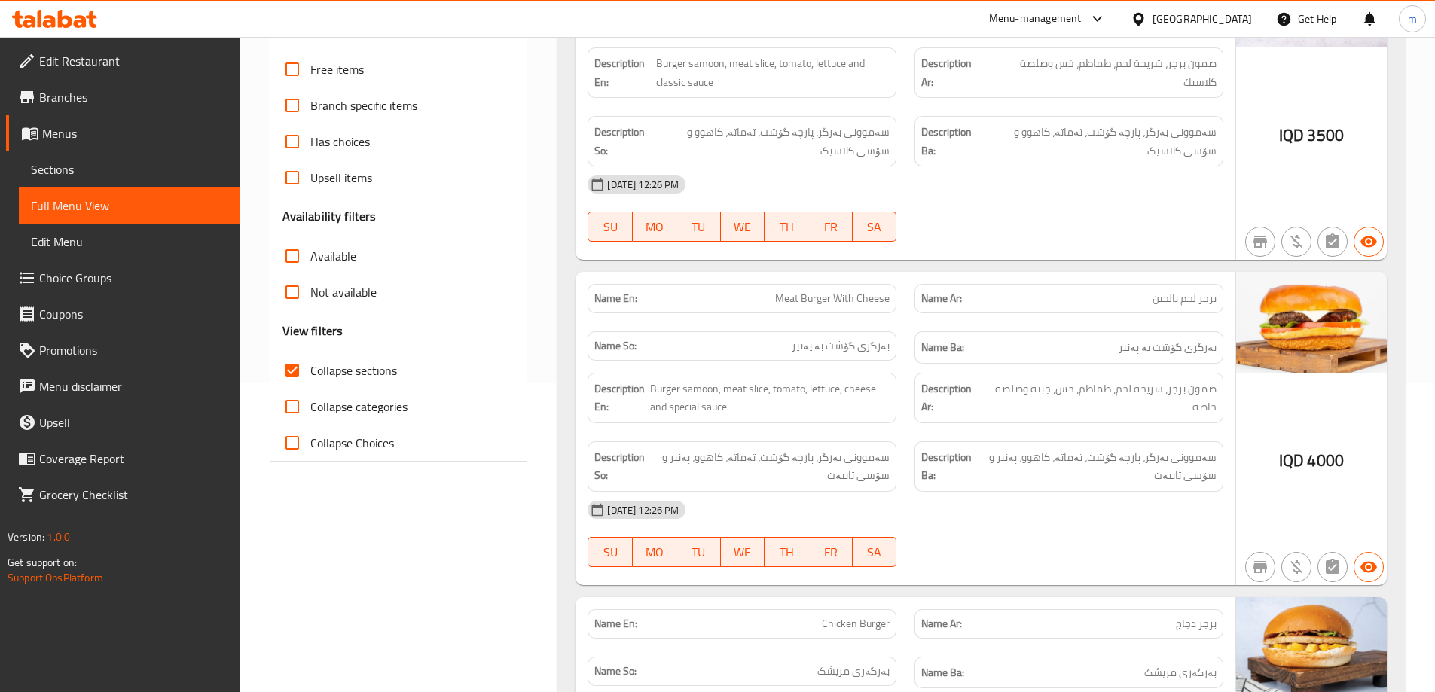
click at [299, 377] on input "Collapse sections" at bounding box center [292, 371] width 36 height 36
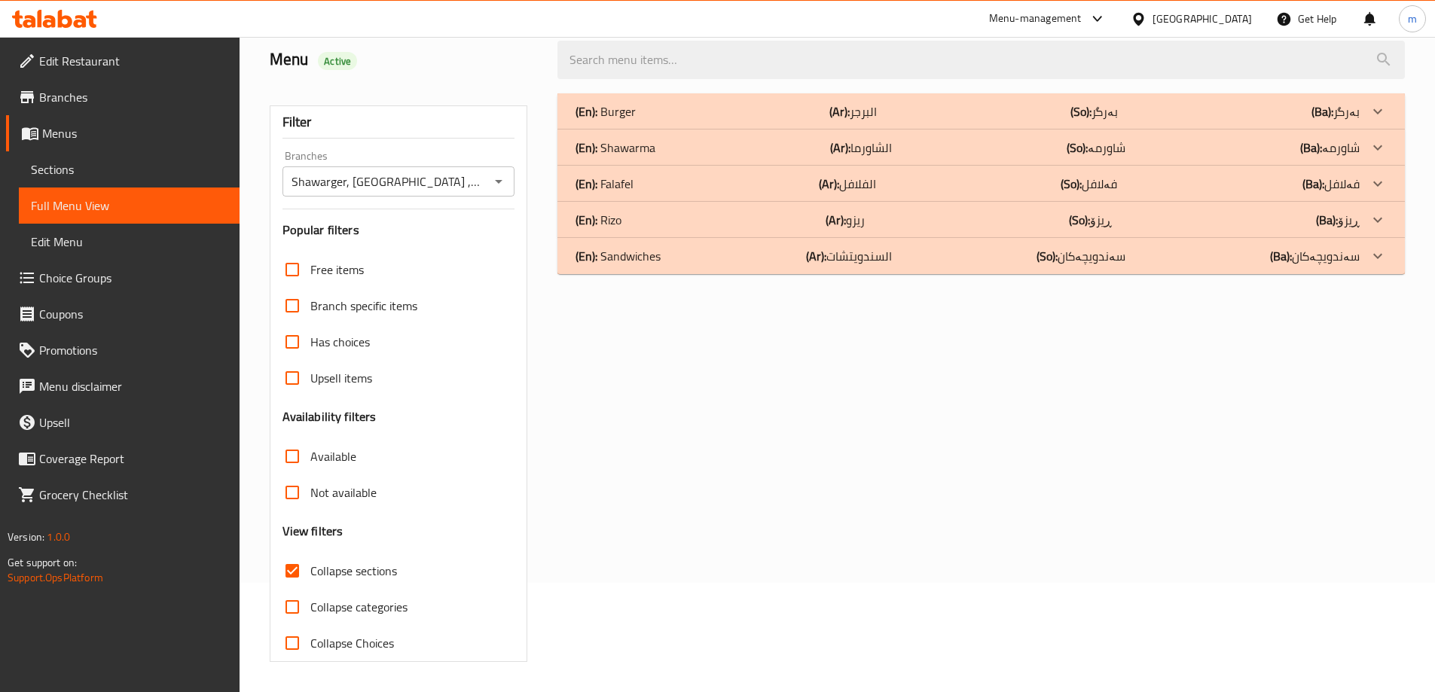
scroll to position [109, 0]
click at [329, 565] on span "Collapse sections" at bounding box center [353, 571] width 87 height 18
click at [310, 565] on input "Collapse sections" at bounding box center [292, 571] width 36 height 36
checkbox input "false"
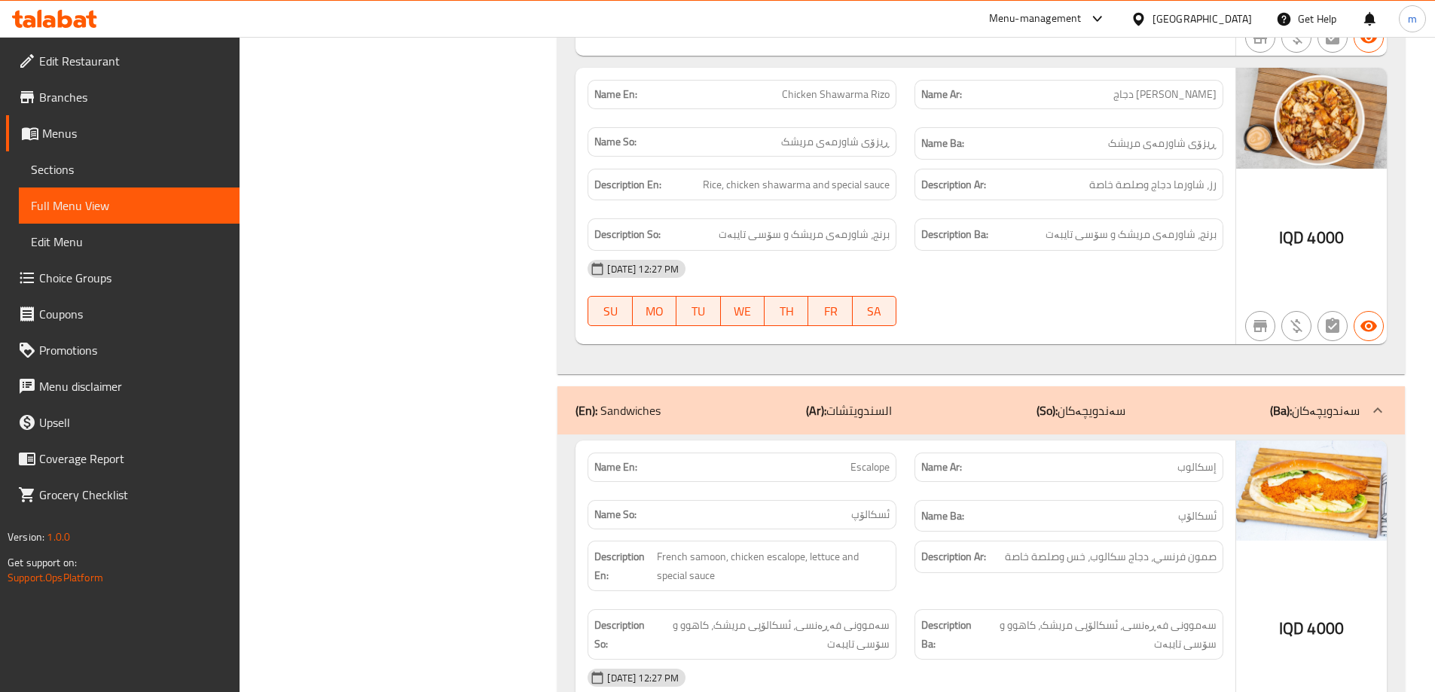
click at [890, 401] on p "(Ar): السندويتشات" at bounding box center [849, 410] width 86 height 18
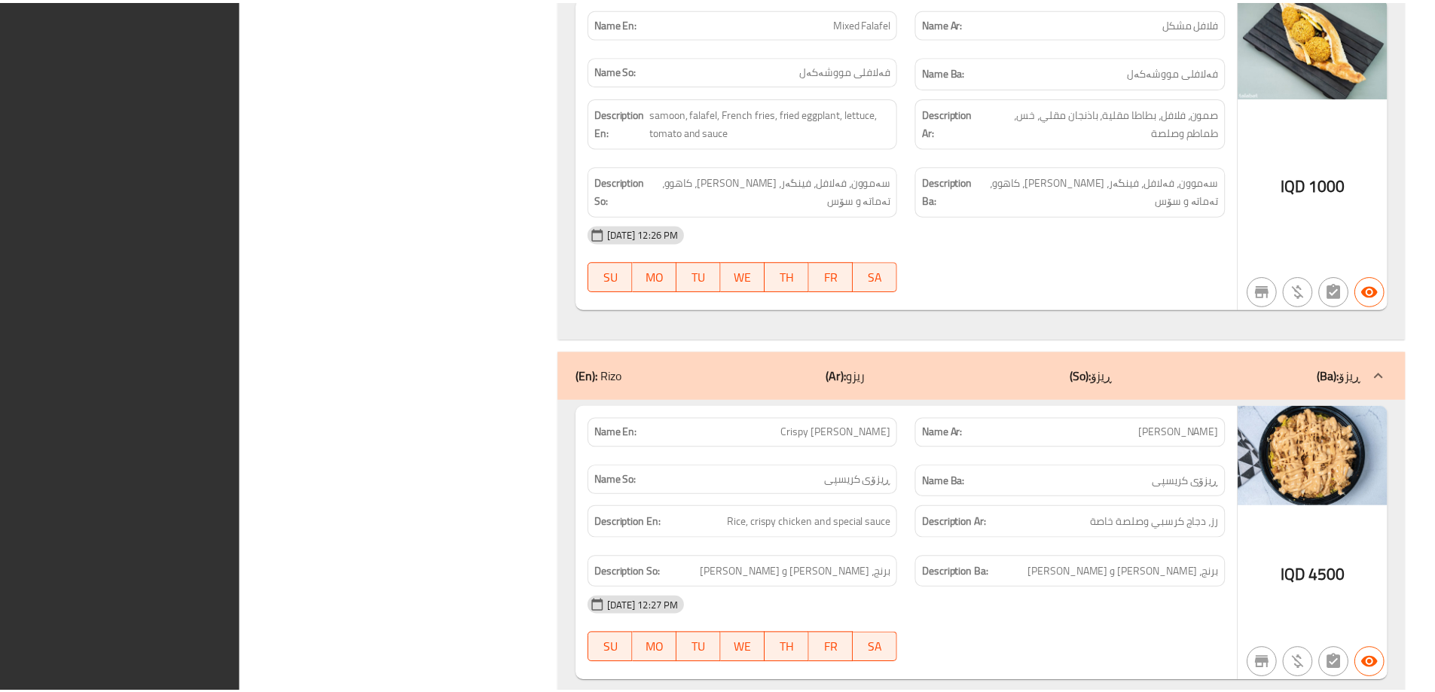
scroll to position [3072, 0]
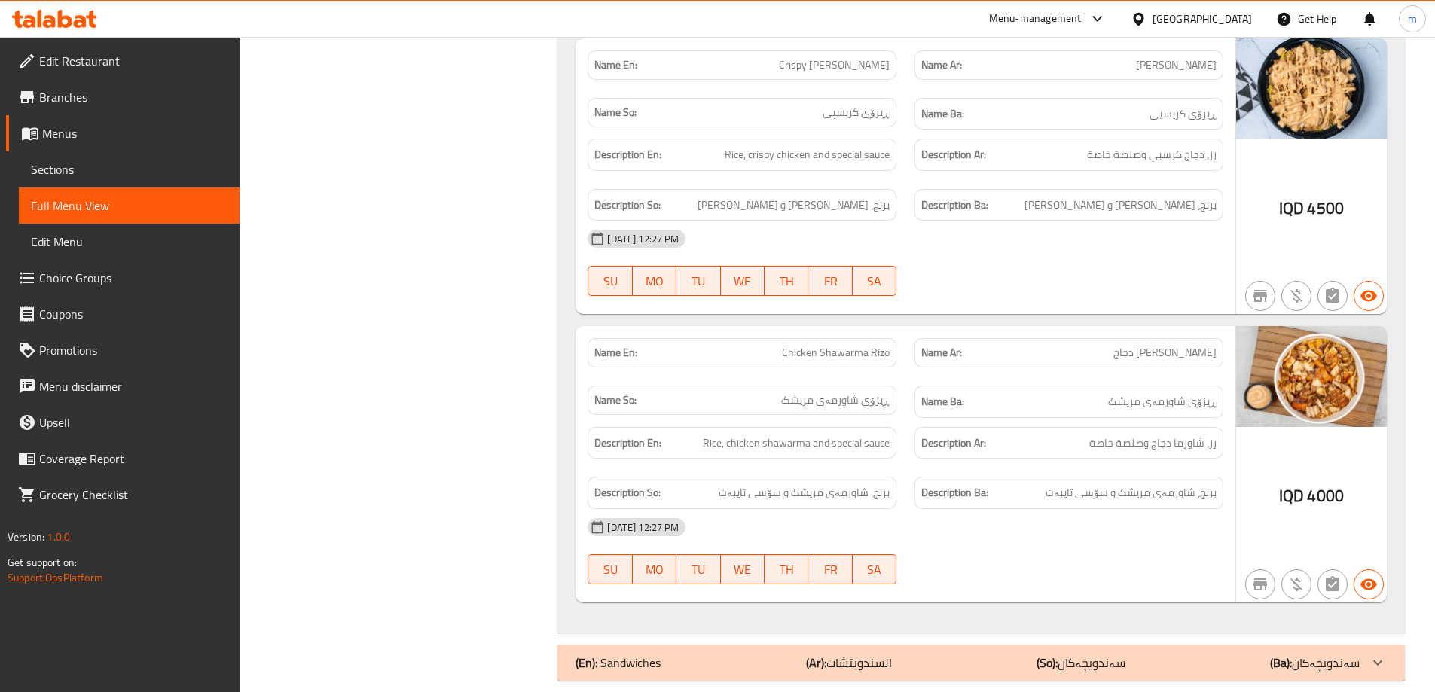
click at [783, 654] on div "(En): Sandwiches (Ar): السندويتشات (So): سەندویچەکان (Ba): سەندویچەکان" at bounding box center [968, 663] width 784 height 18
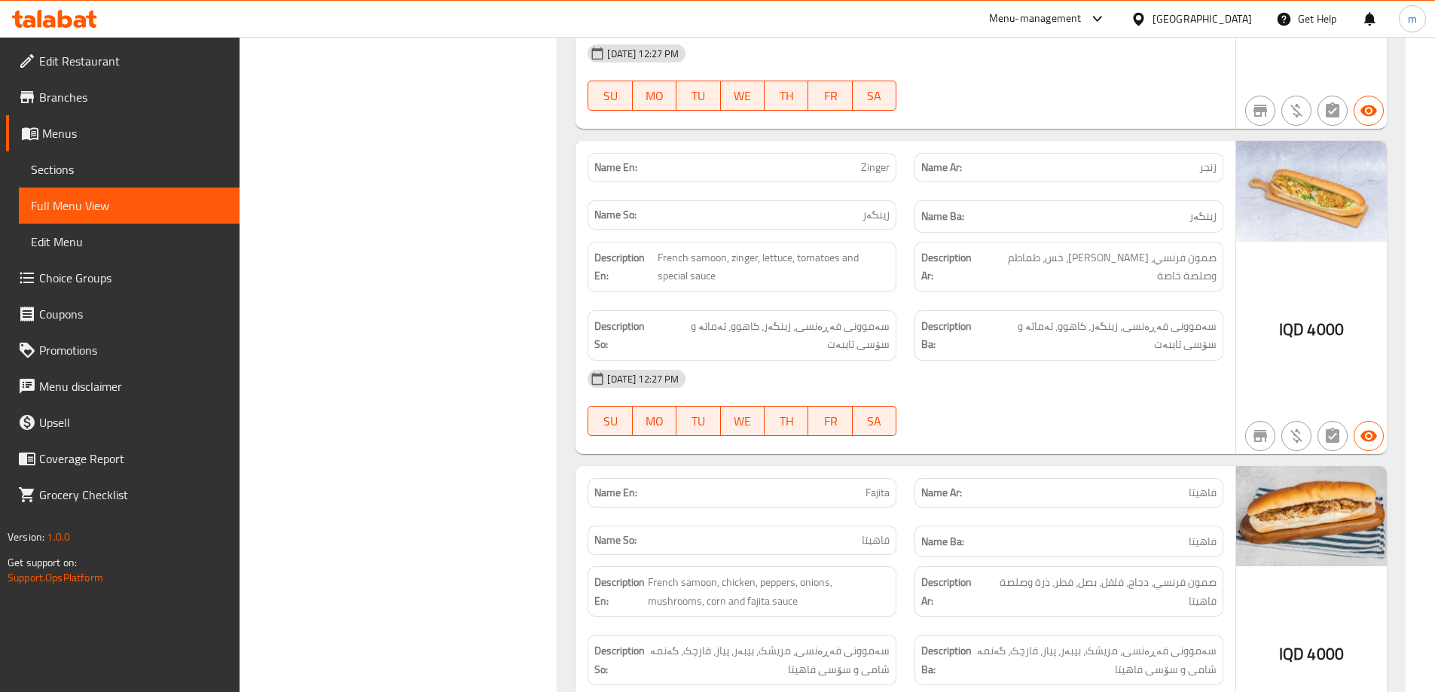
scroll to position [4083, 0]
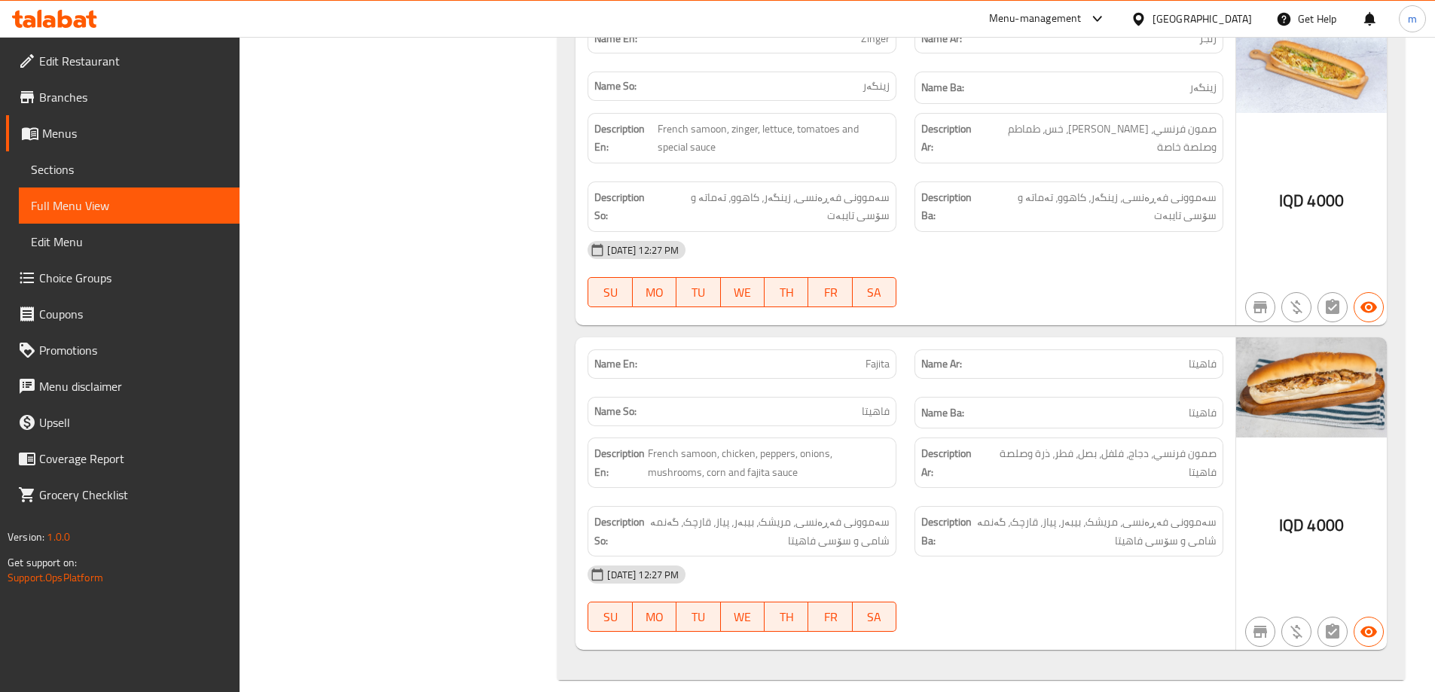
click at [1013, 468] on div "Description Ar: صمون فرنسي، دجاج، فلفل، بصل، فطر، ذرة وصلصة فاهيتا" at bounding box center [1068, 463] width 309 height 50
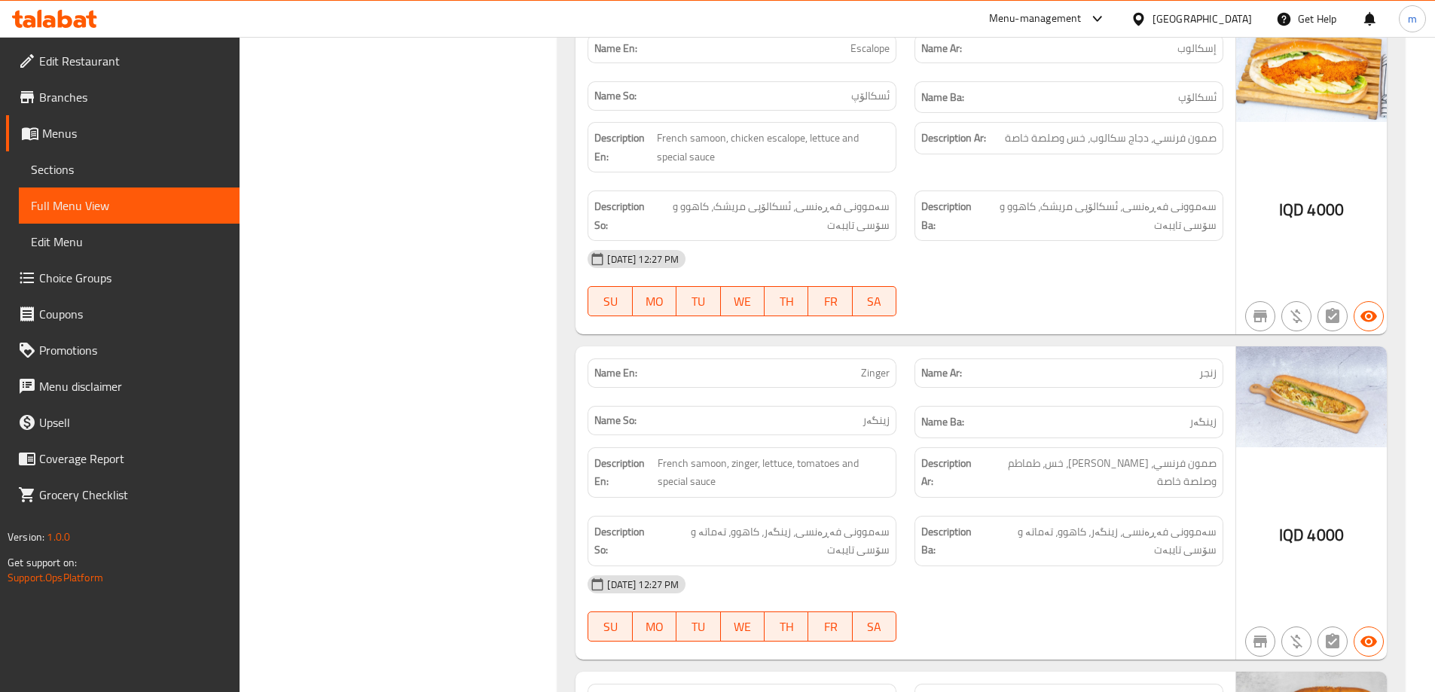
scroll to position [3581, 0]
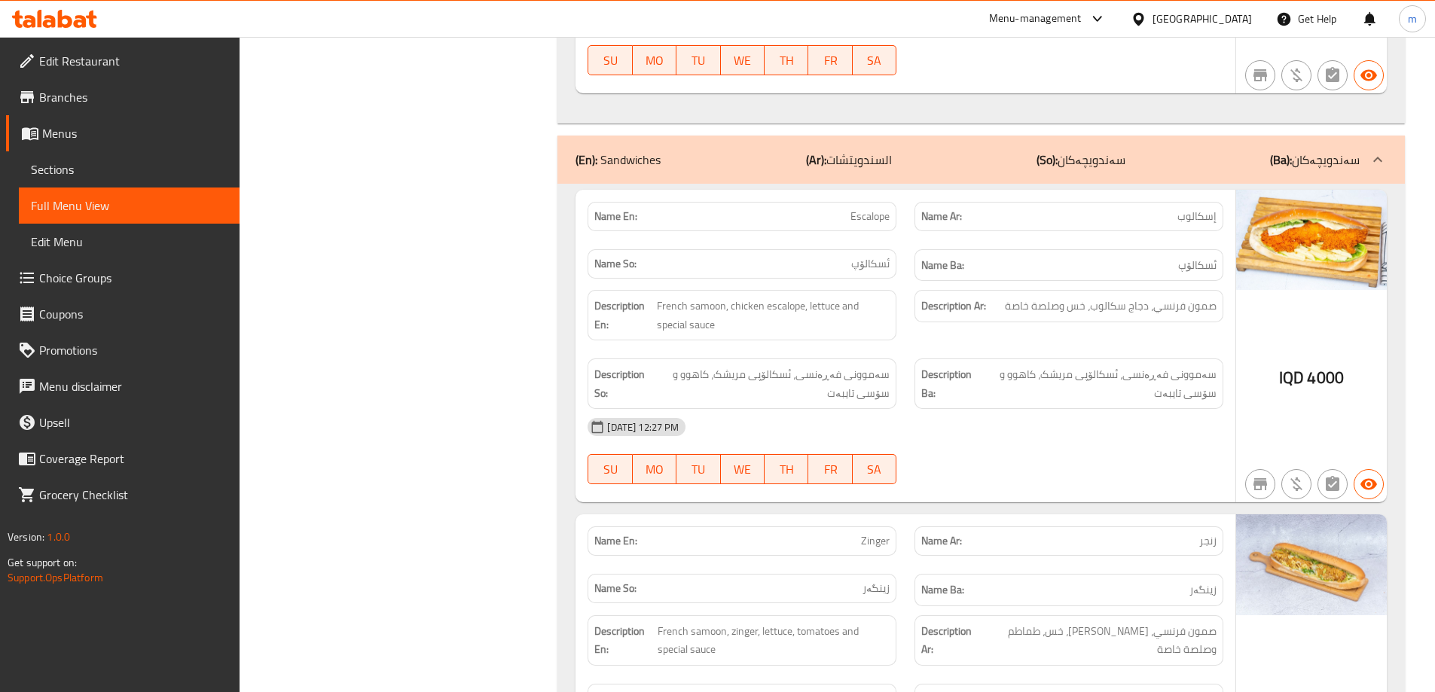
click at [898, 151] on div "(En): Sandwiches (Ar): السندويتشات (So): سەندویچەکان (Ba): سەندویچەکان" at bounding box center [968, 160] width 784 height 18
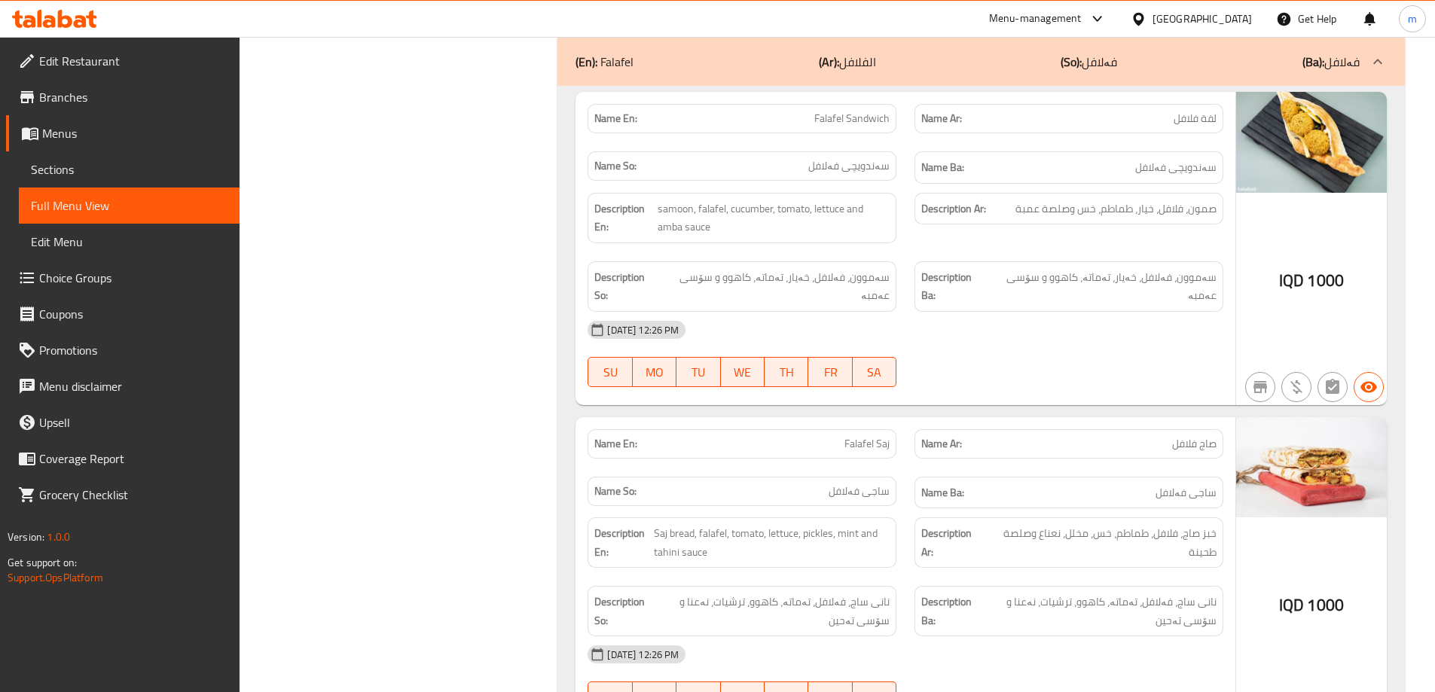
scroll to position [1942, 0]
